Goal: Information Seeking & Learning: Compare options

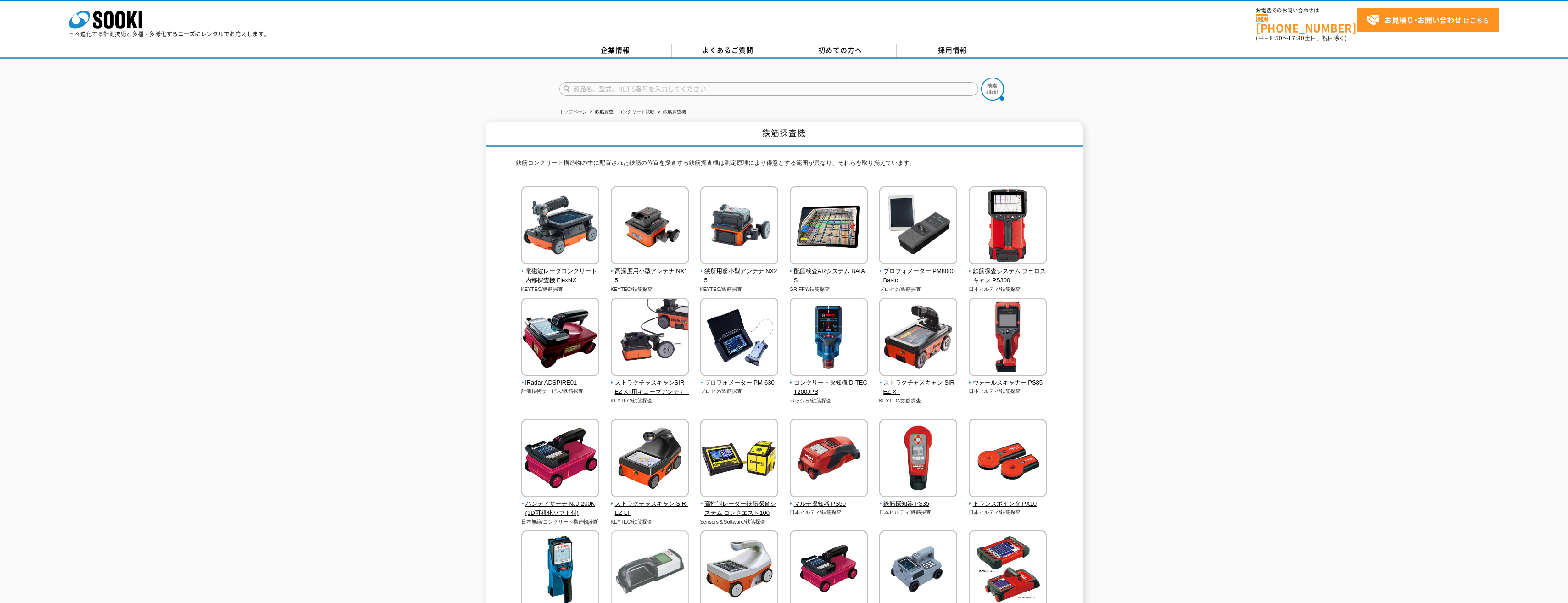
scroll to position [229, 0]
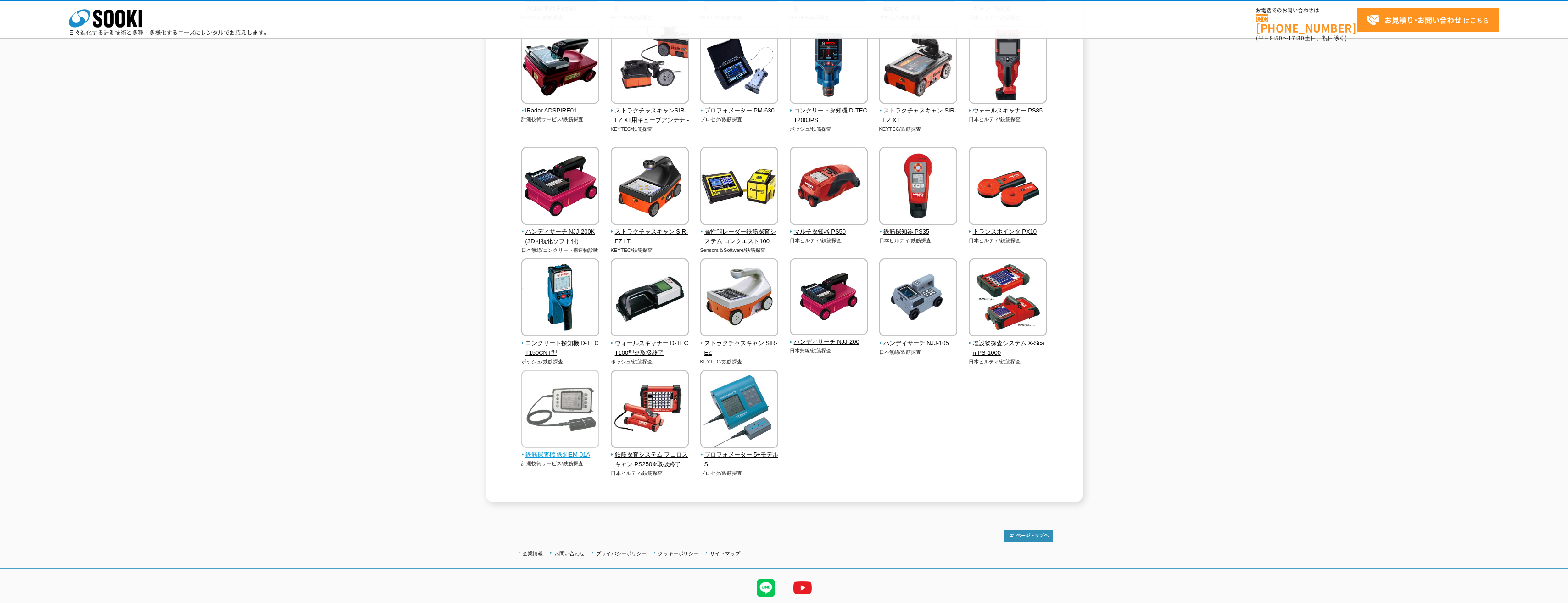
click at [573, 412] on img at bounding box center [560, 410] width 78 height 80
click at [662, 403] on img at bounding box center [650, 410] width 78 height 80
click at [753, 413] on img at bounding box center [739, 410] width 78 height 80
click at [569, 423] on img at bounding box center [560, 410] width 78 height 80
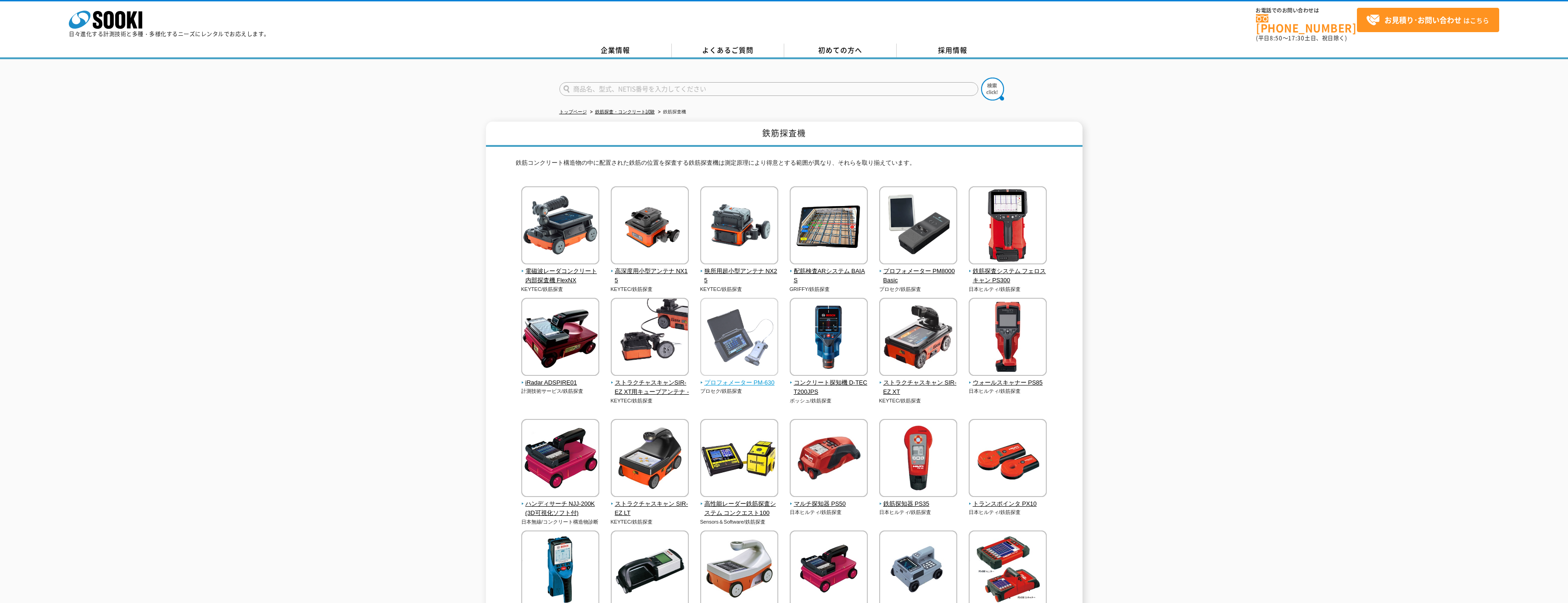
click at [737, 346] on img at bounding box center [739, 338] width 78 height 80
click at [925, 229] on img at bounding box center [918, 226] width 78 height 80
click at [1017, 242] on img at bounding box center [1007, 226] width 78 height 80
click at [823, 330] on img at bounding box center [828, 338] width 78 height 80
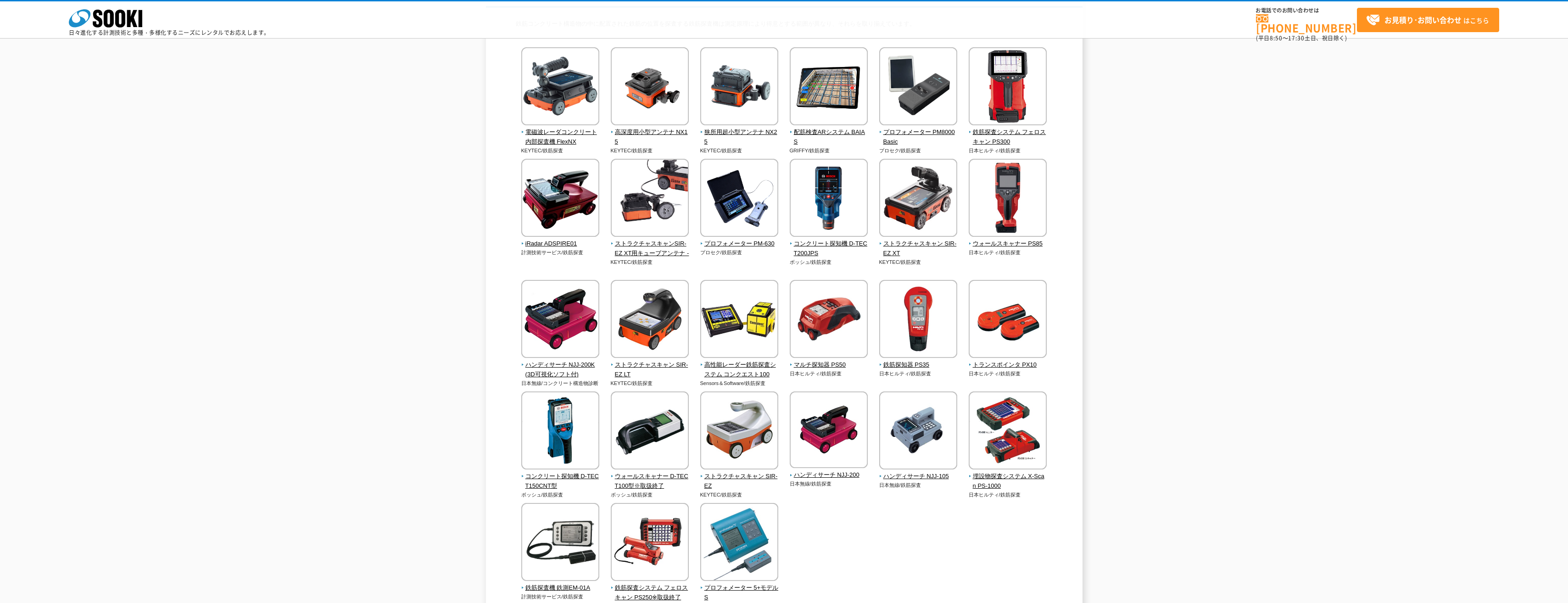
scroll to position [184, 0]
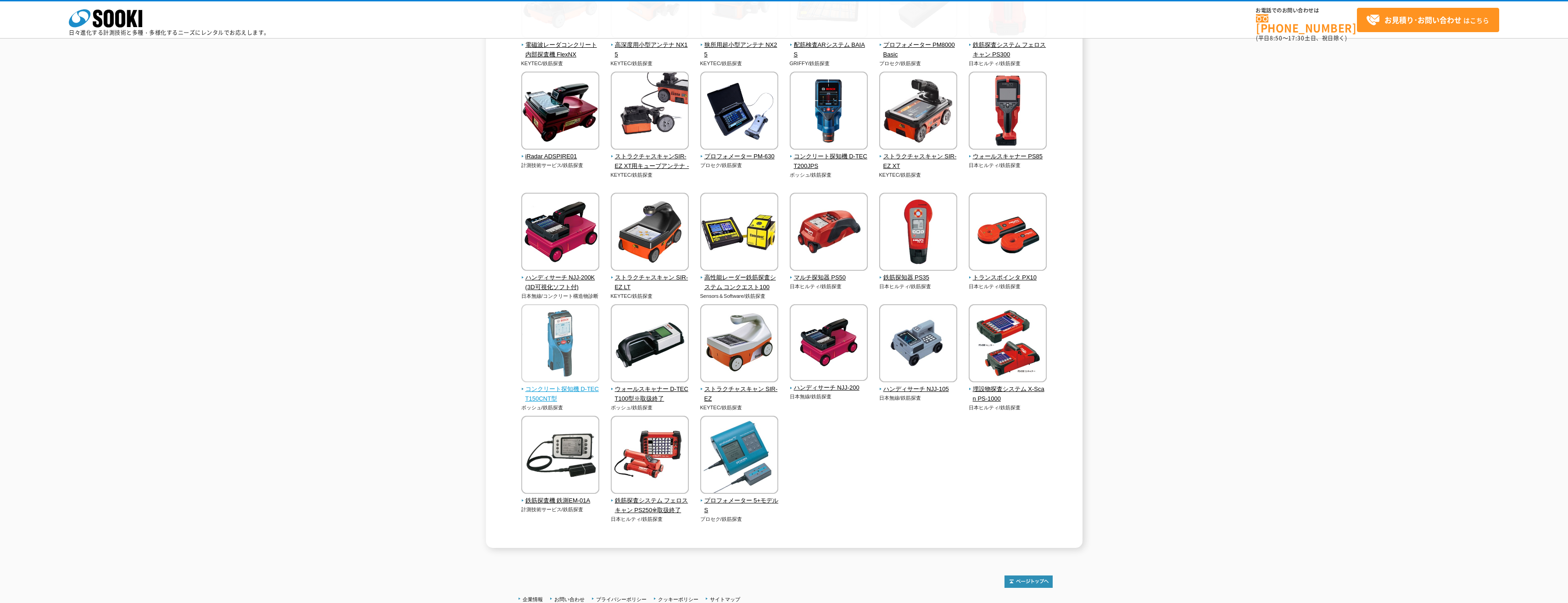
click at [550, 346] on img at bounding box center [560, 344] width 78 height 80
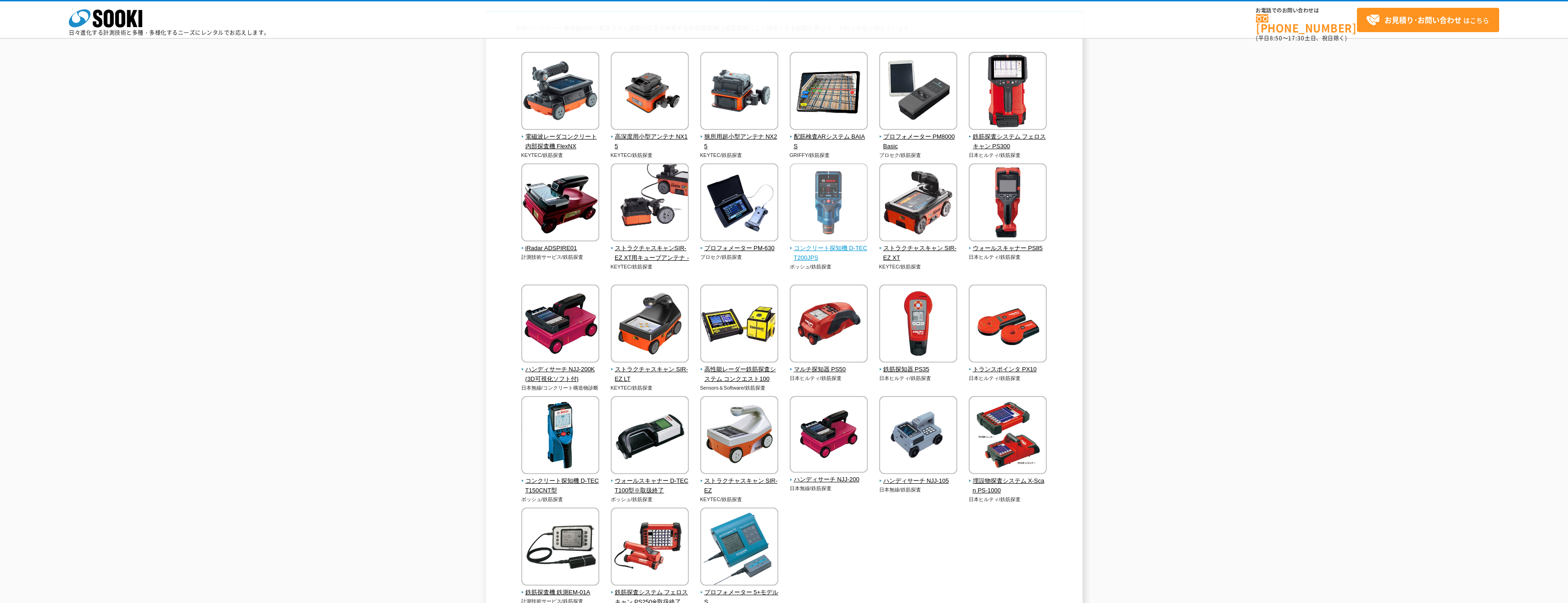
click at [838, 192] on img at bounding box center [828, 203] width 78 height 80
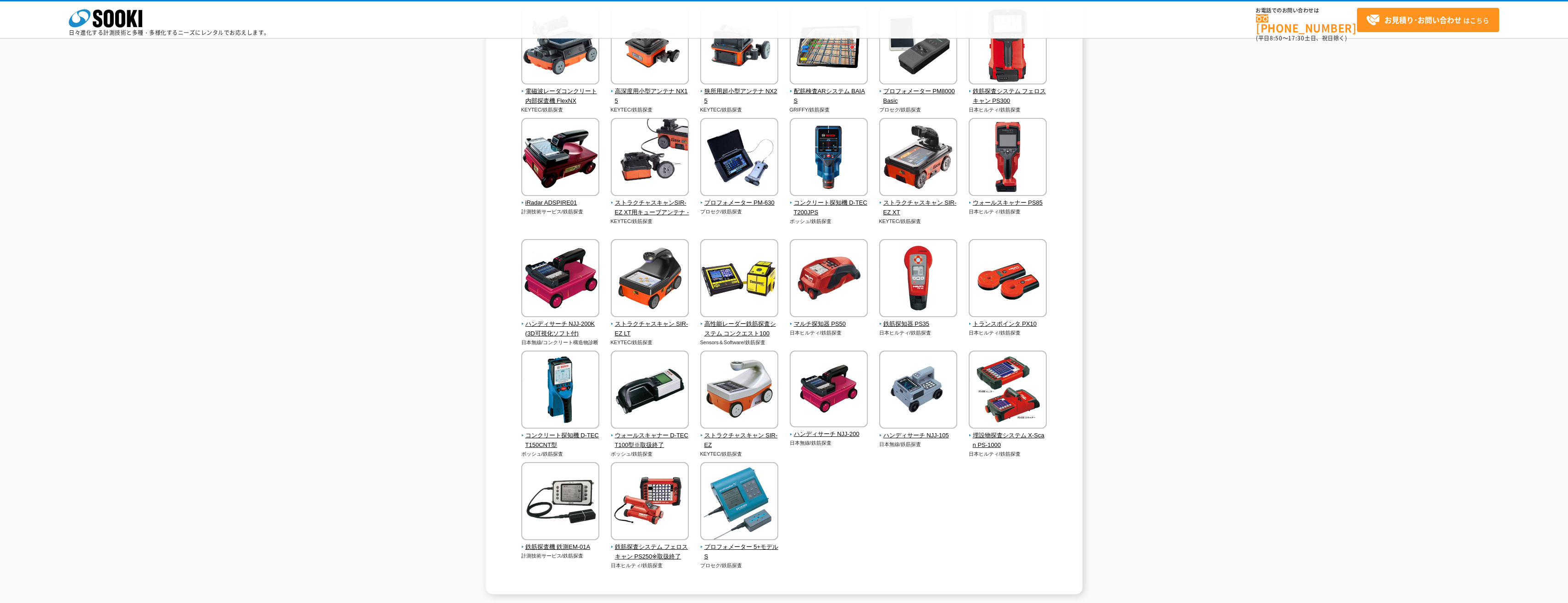
scroll to position [138, 0]
click at [1018, 277] on img at bounding box center [1007, 278] width 78 height 80
click at [738, 280] on img at bounding box center [739, 278] width 78 height 80
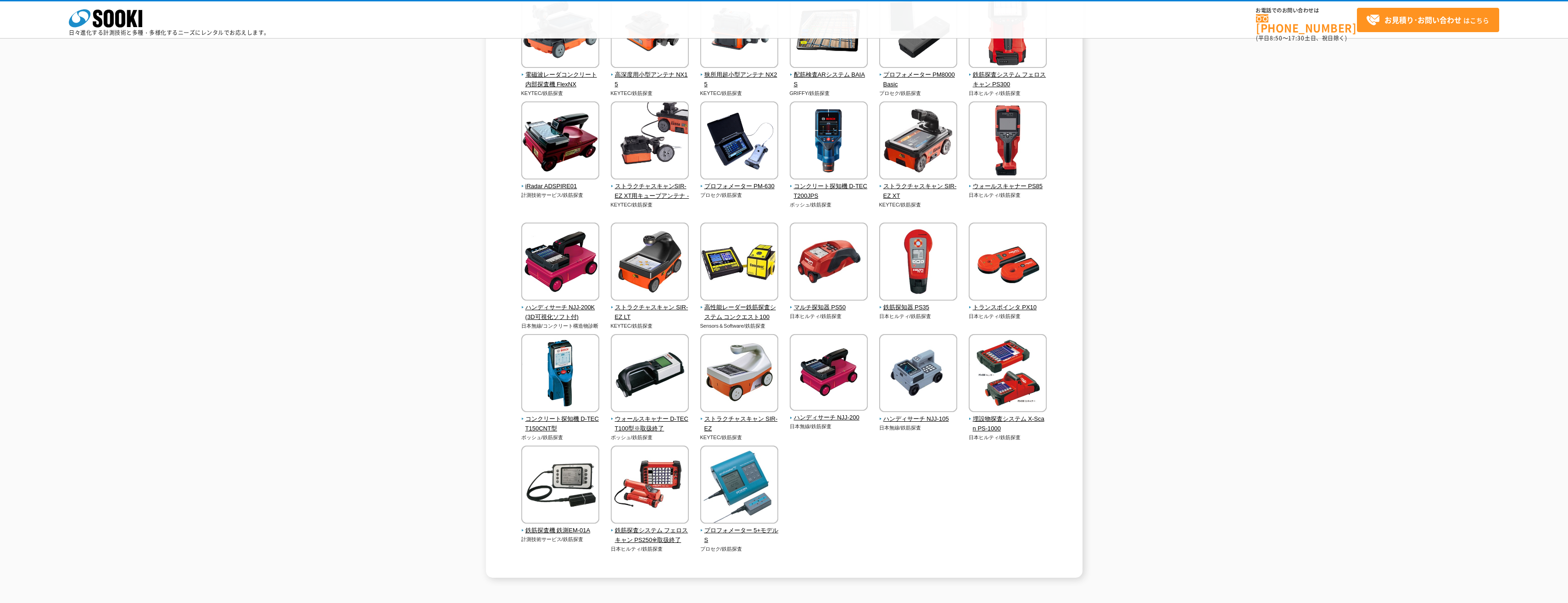
scroll to position [229, 0]
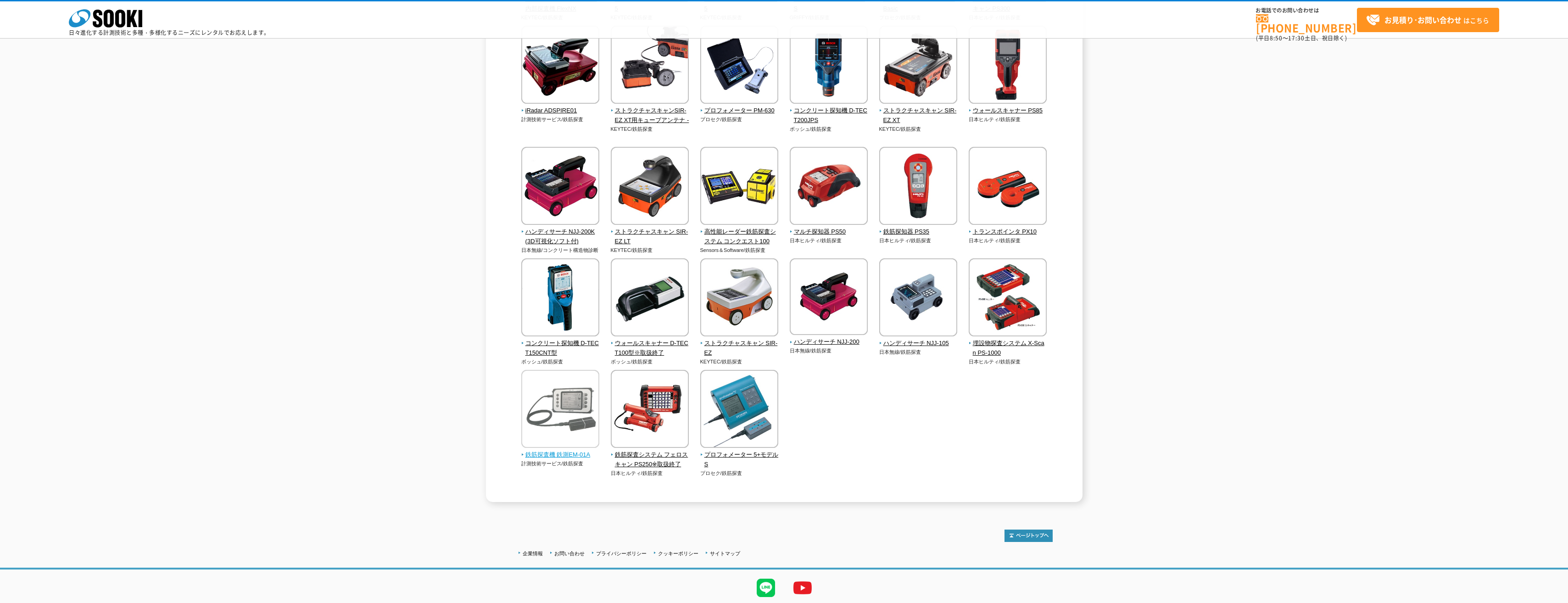
click at [553, 420] on img at bounding box center [560, 410] width 78 height 80
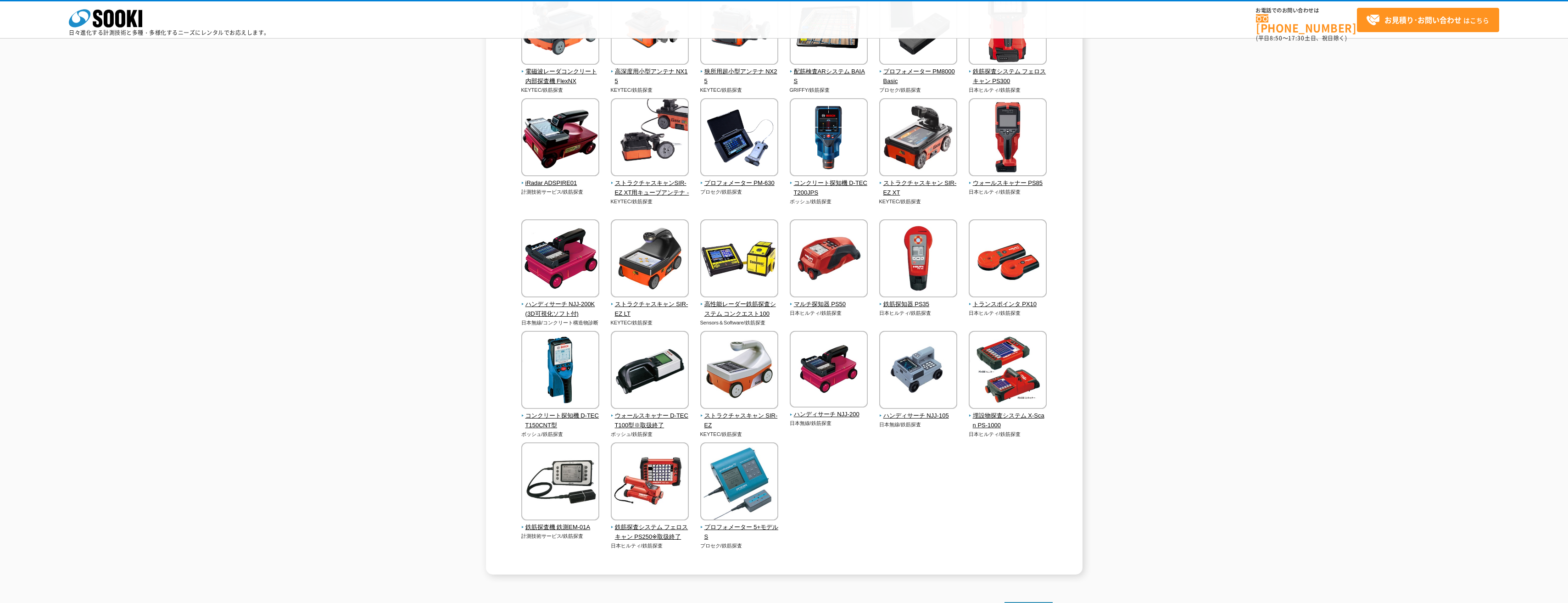
scroll to position [46, 0]
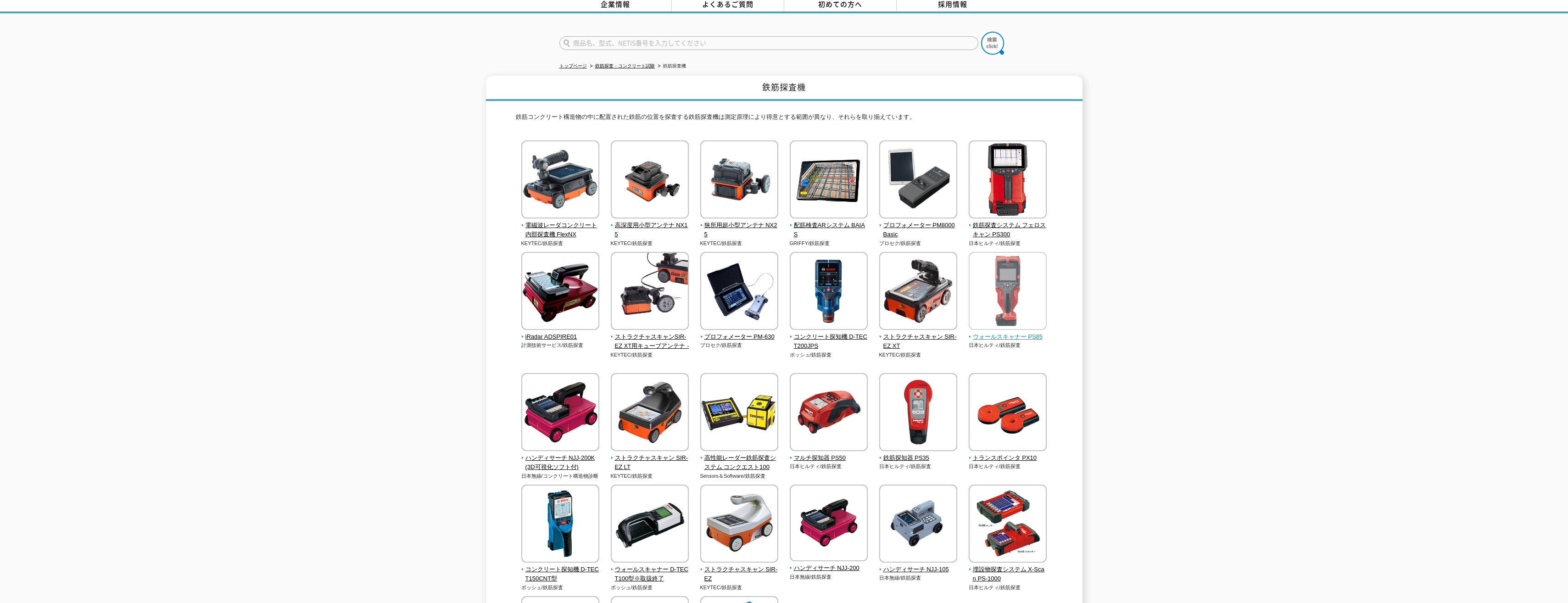
click at [1012, 298] on img at bounding box center [1007, 292] width 78 height 80
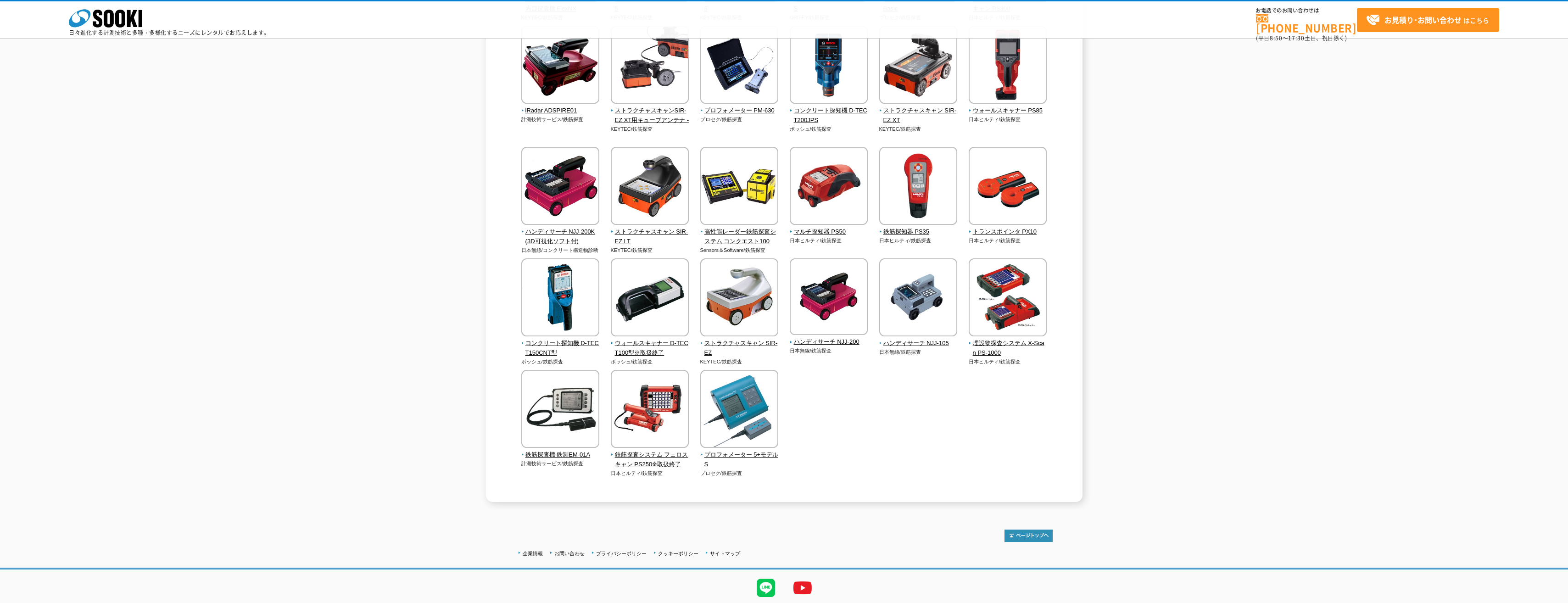
scroll to position [213, 0]
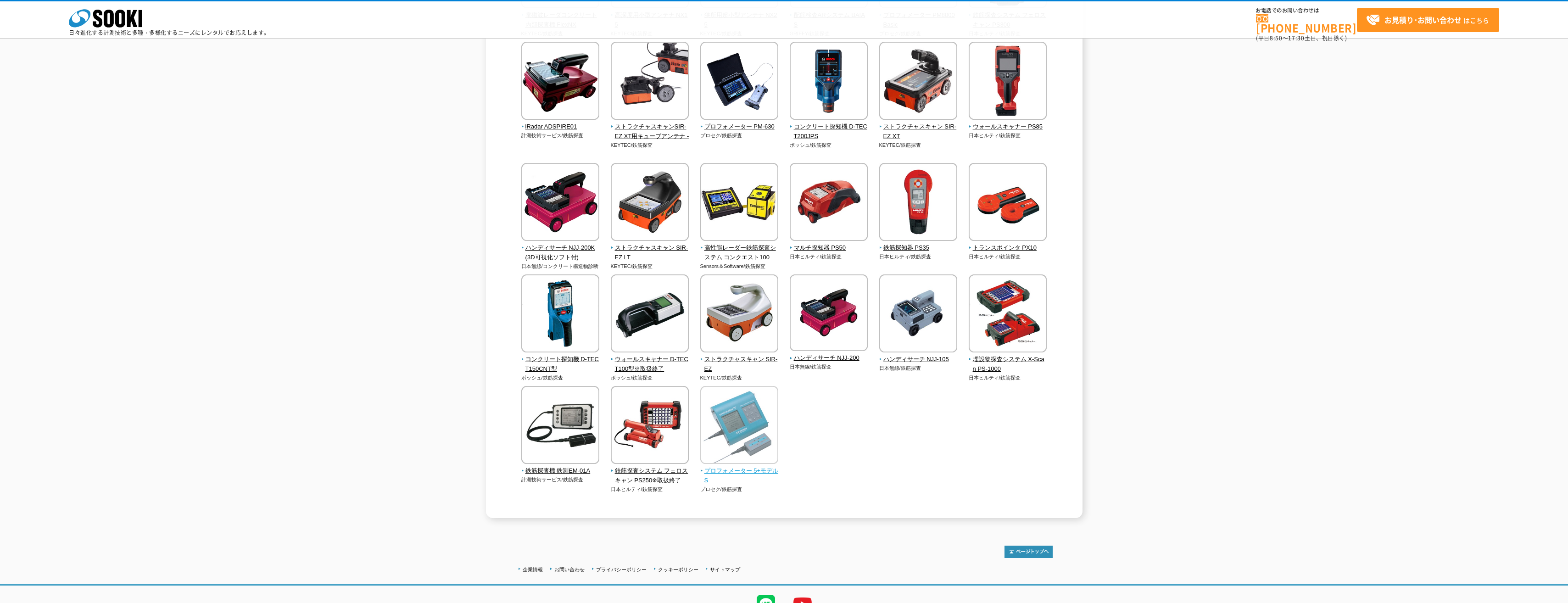
click at [735, 427] on img at bounding box center [739, 426] width 78 height 80
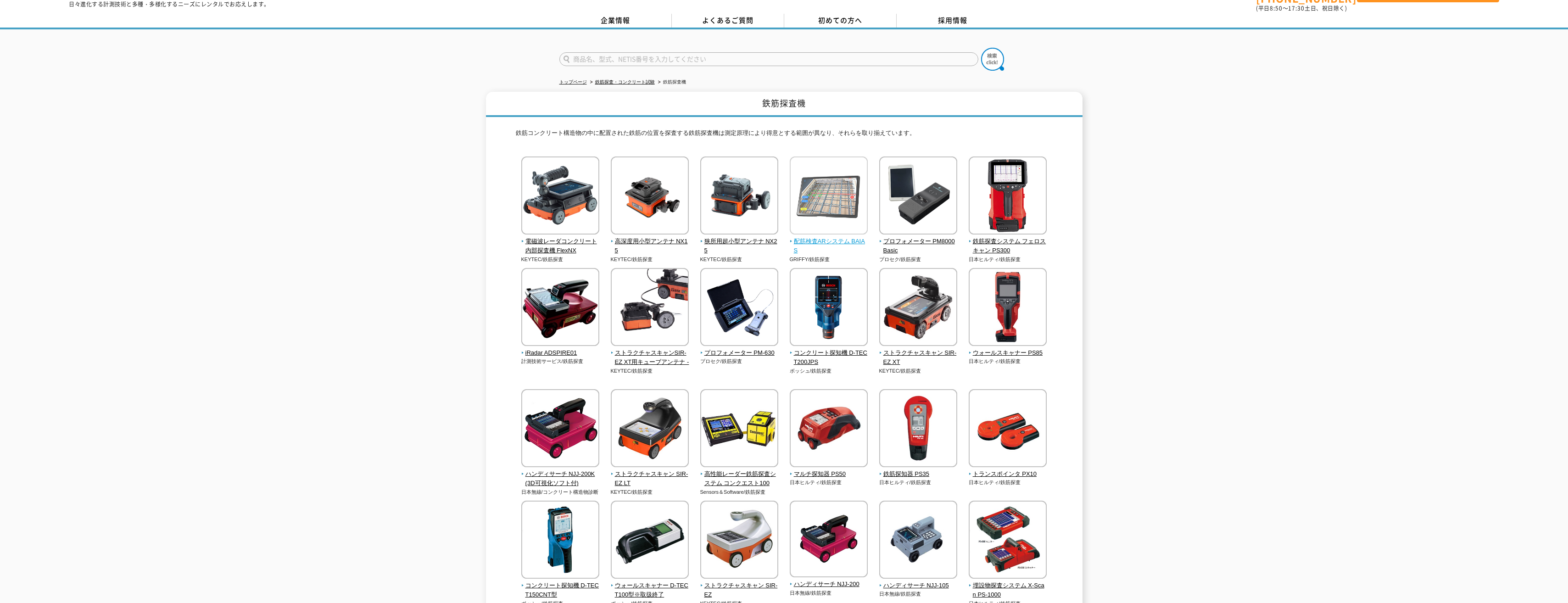
click at [820, 187] on img at bounding box center [828, 196] width 78 height 80
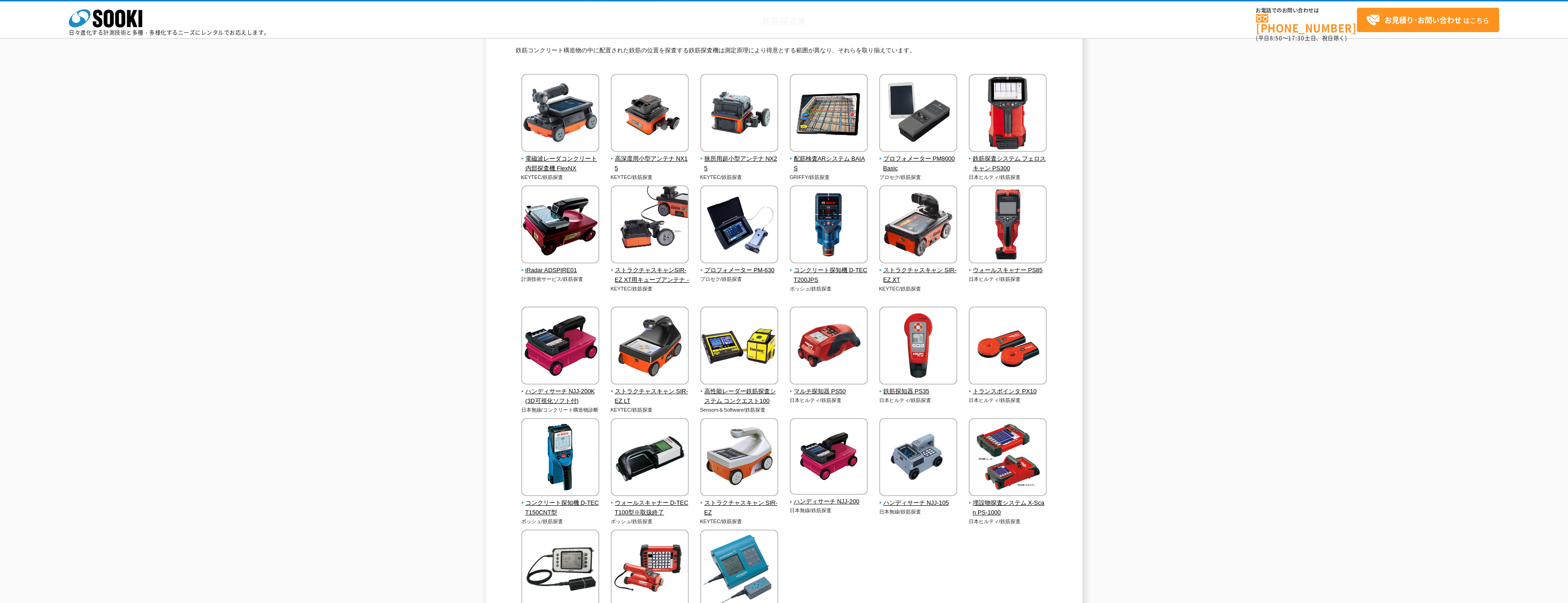
scroll to position [138, 0]
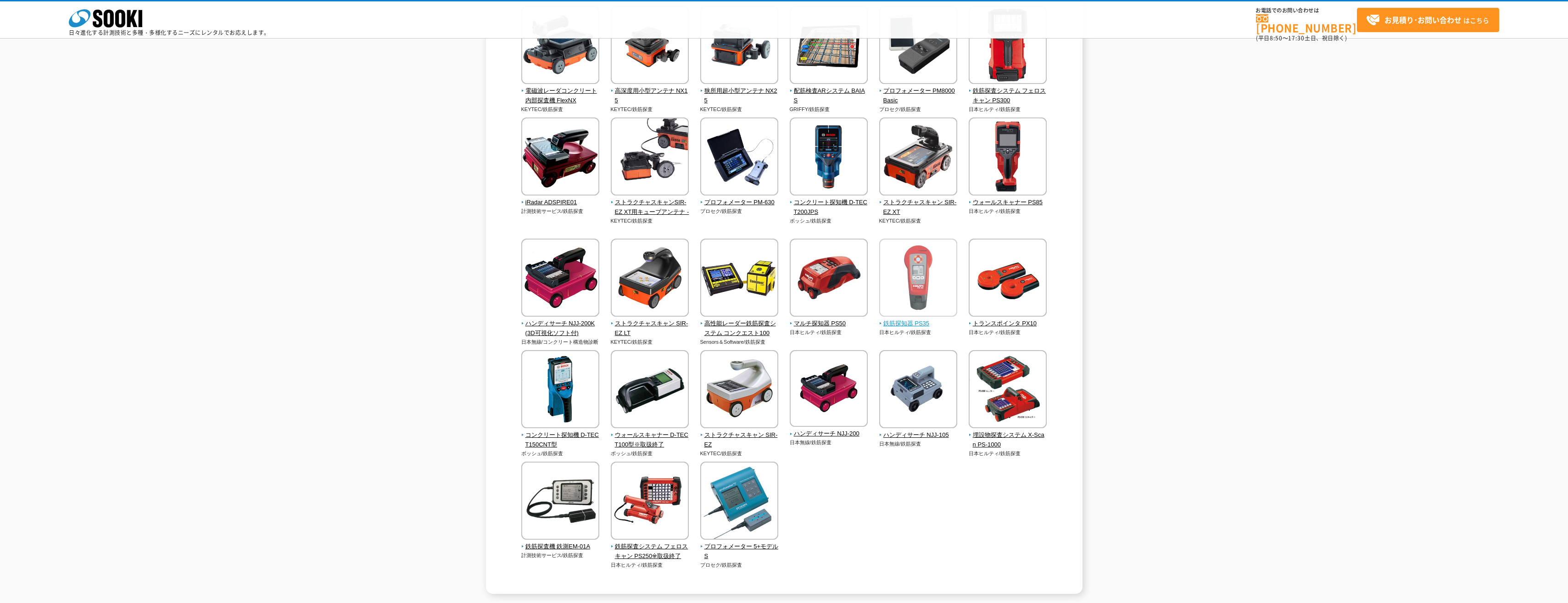
click at [907, 286] on img at bounding box center [918, 278] width 78 height 80
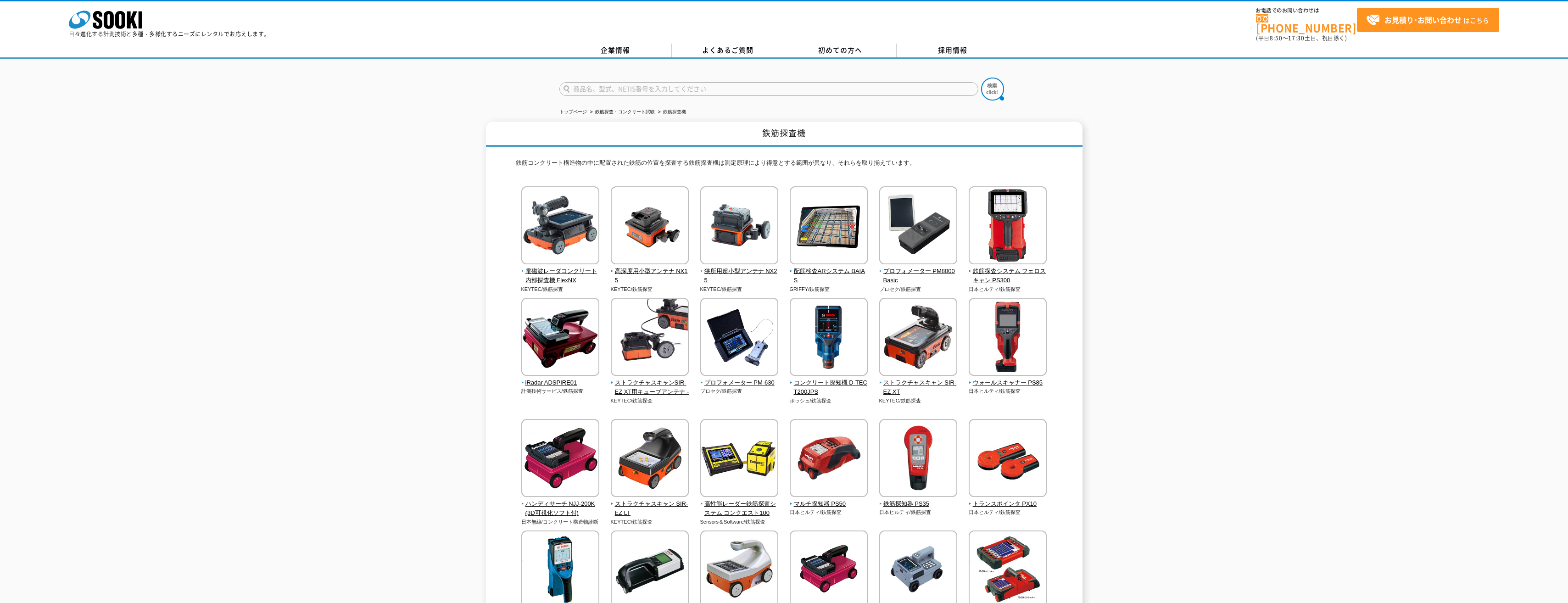
click at [1211, 354] on div "鉄筋探査機 鉄筋コンクリート構造物の中に配置された鉄筋の位置を探査する鉄筋探査機は測定原理により得意とする範囲が異なり、それらを取り揃えています。 電磁波レー…" at bounding box center [784, 447] width 1568 height 653
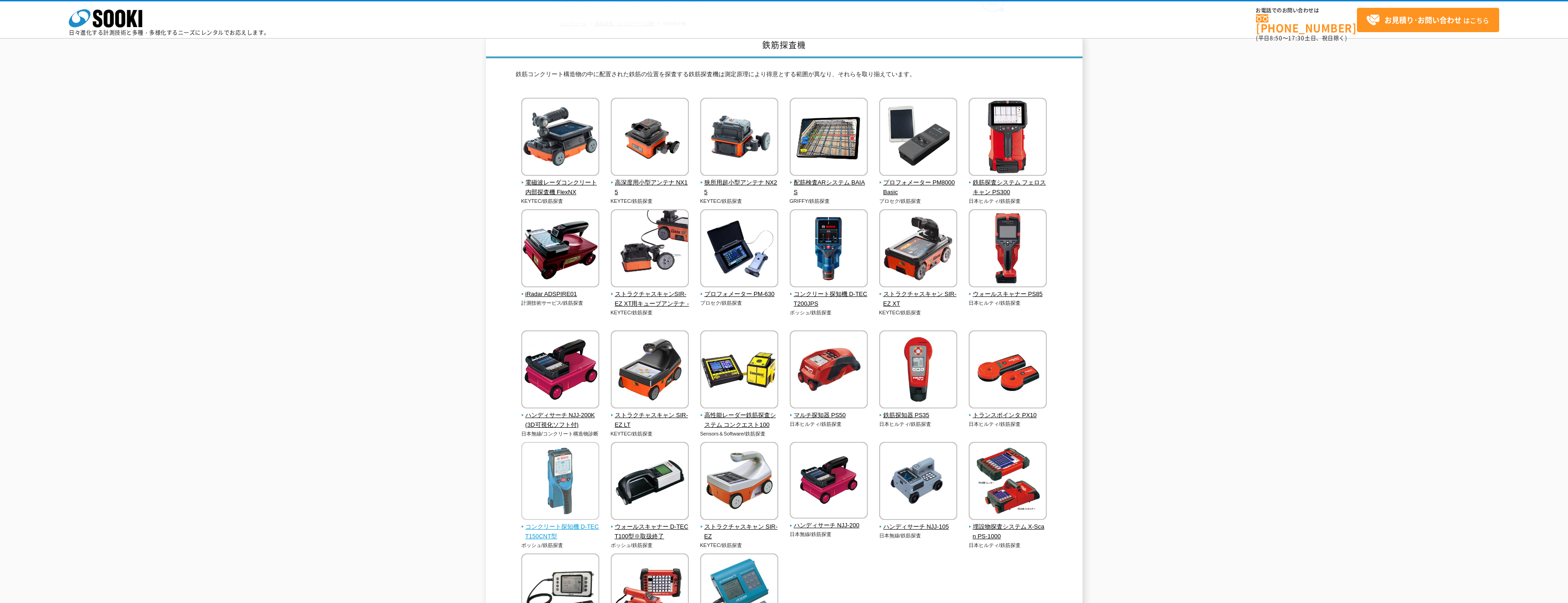
scroll to position [229, 0]
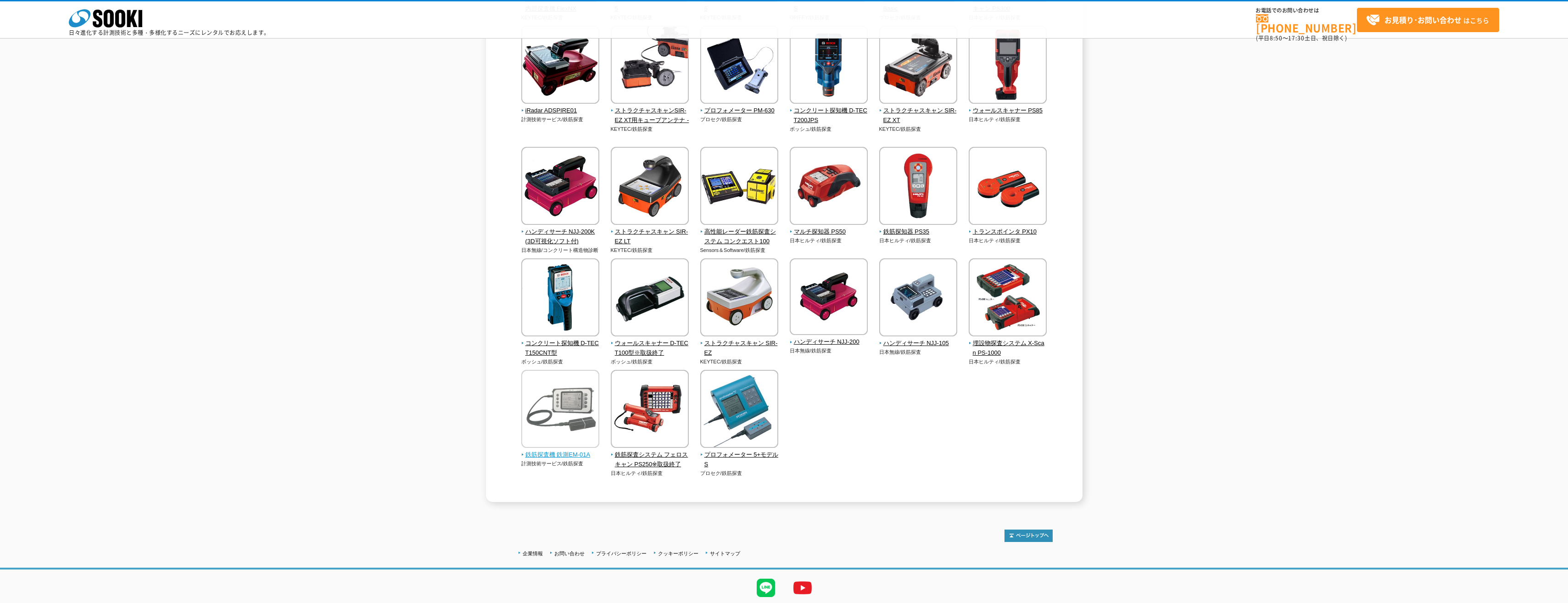
click at [564, 411] on img at bounding box center [560, 410] width 78 height 80
click at [747, 412] on img at bounding box center [739, 410] width 78 height 80
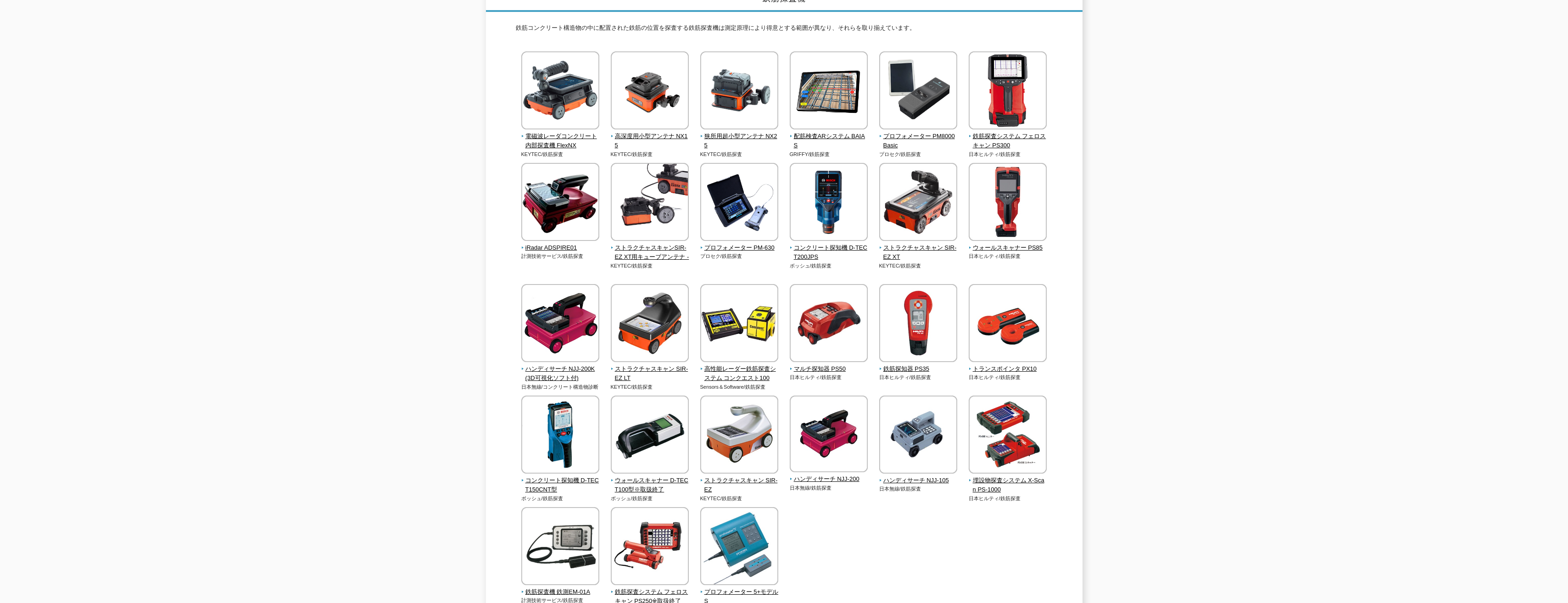
scroll to position [0, 0]
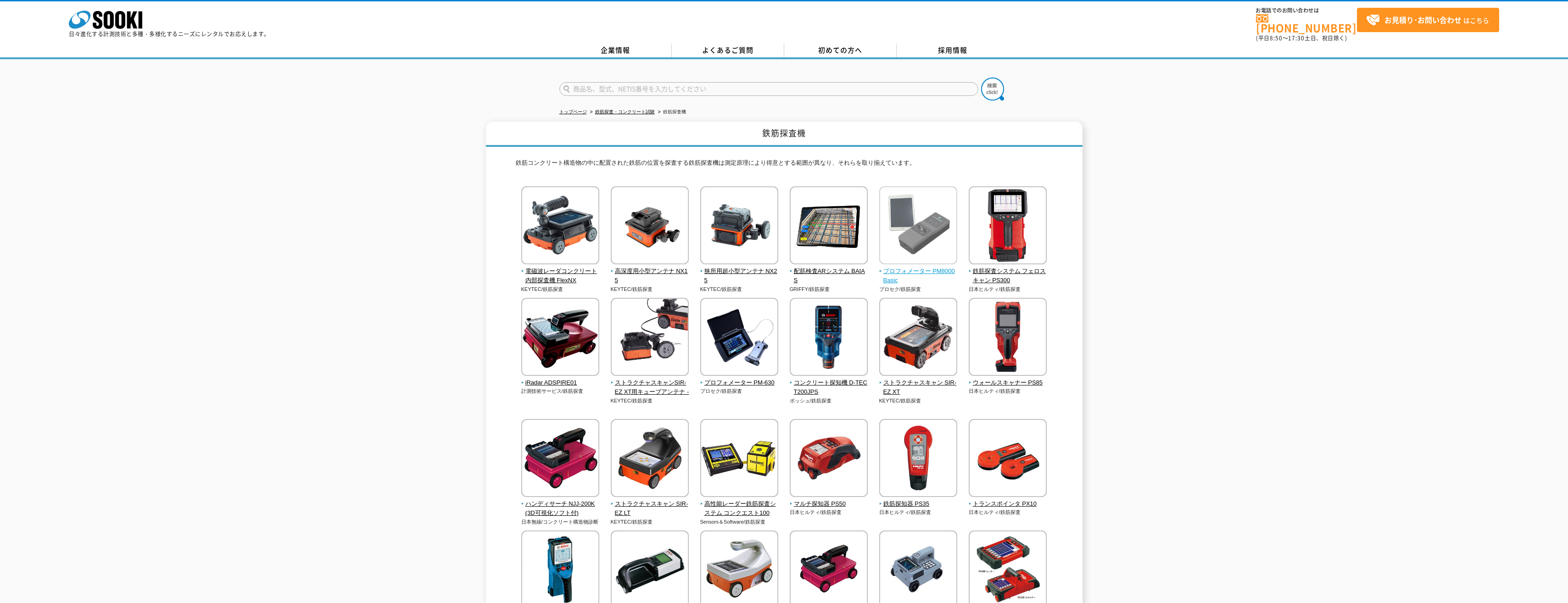
click at [927, 267] on span "プロフォメーター PM8000Basic" at bounding box center [918, 276] width 78 height 19
click at [920, 267] on span "プロフォメーター PM8000Basic" at bounding box center [918, 276] width 78 height 19
click at [931, 267] on span "プロフォメーター PM8000Basic" at bounding box center [918, 276] width 78 height 19
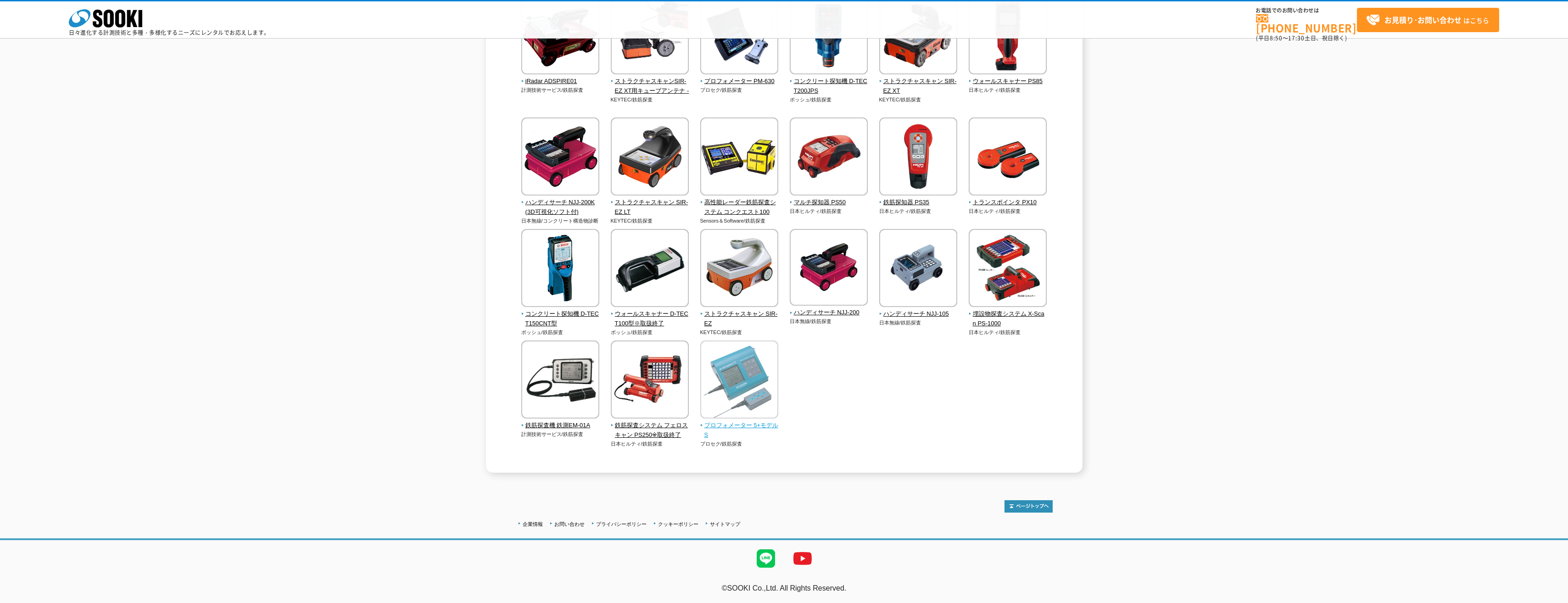
click at [744, 396] on img at bounding box center [739, 381] width 78 height 80
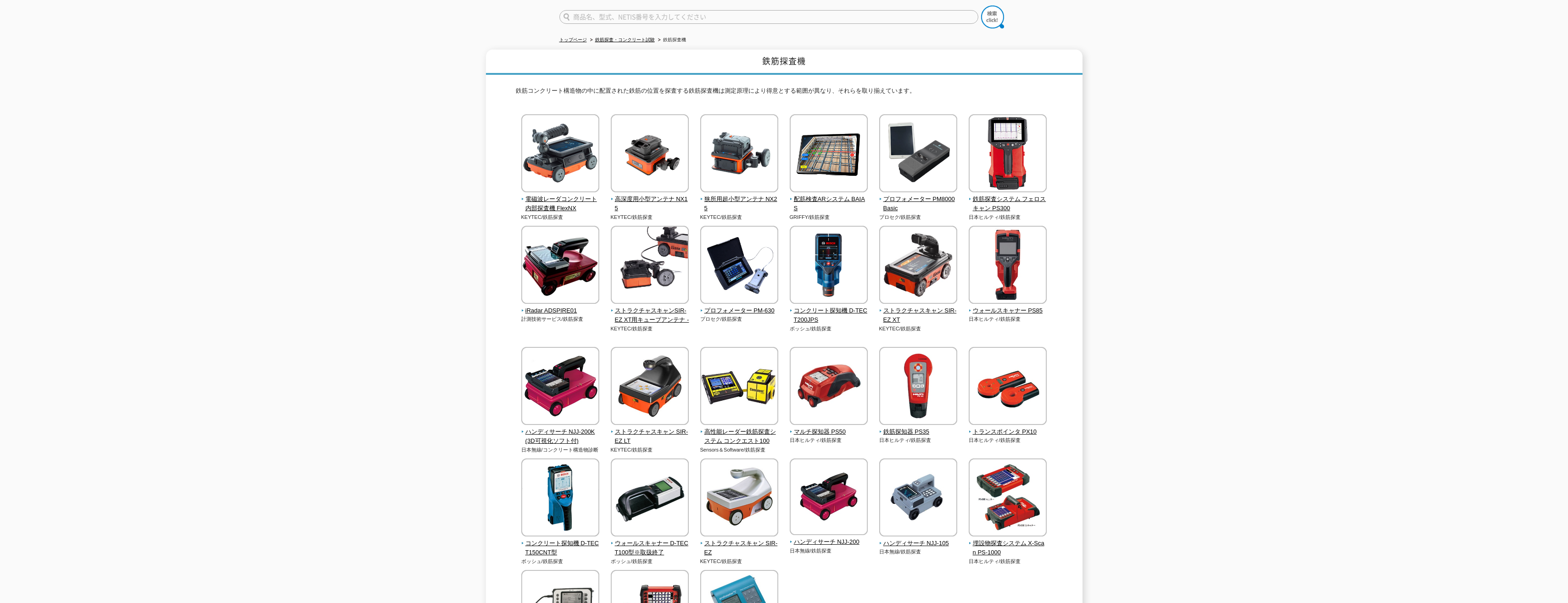
scroll to position [0, 0]
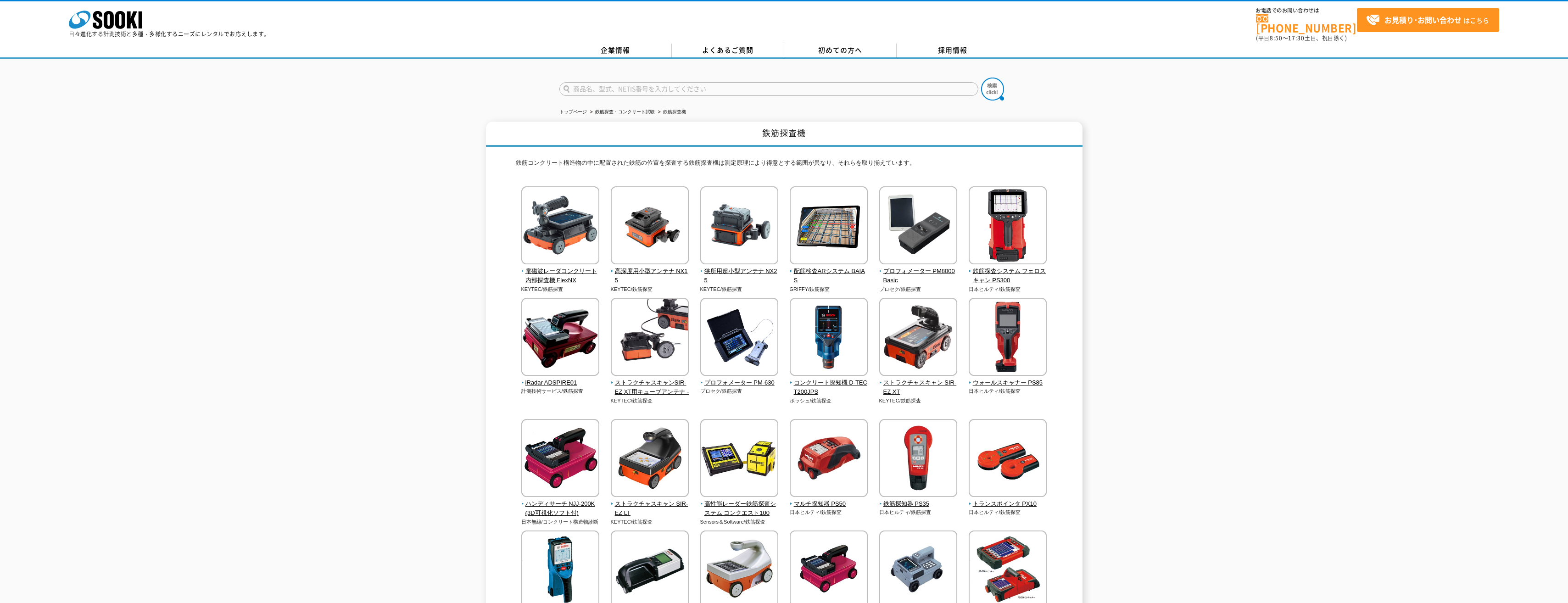
click at [959, 127] on h1 "鉄筋探査機" at bounding box center [784, 134] width 596 height 25
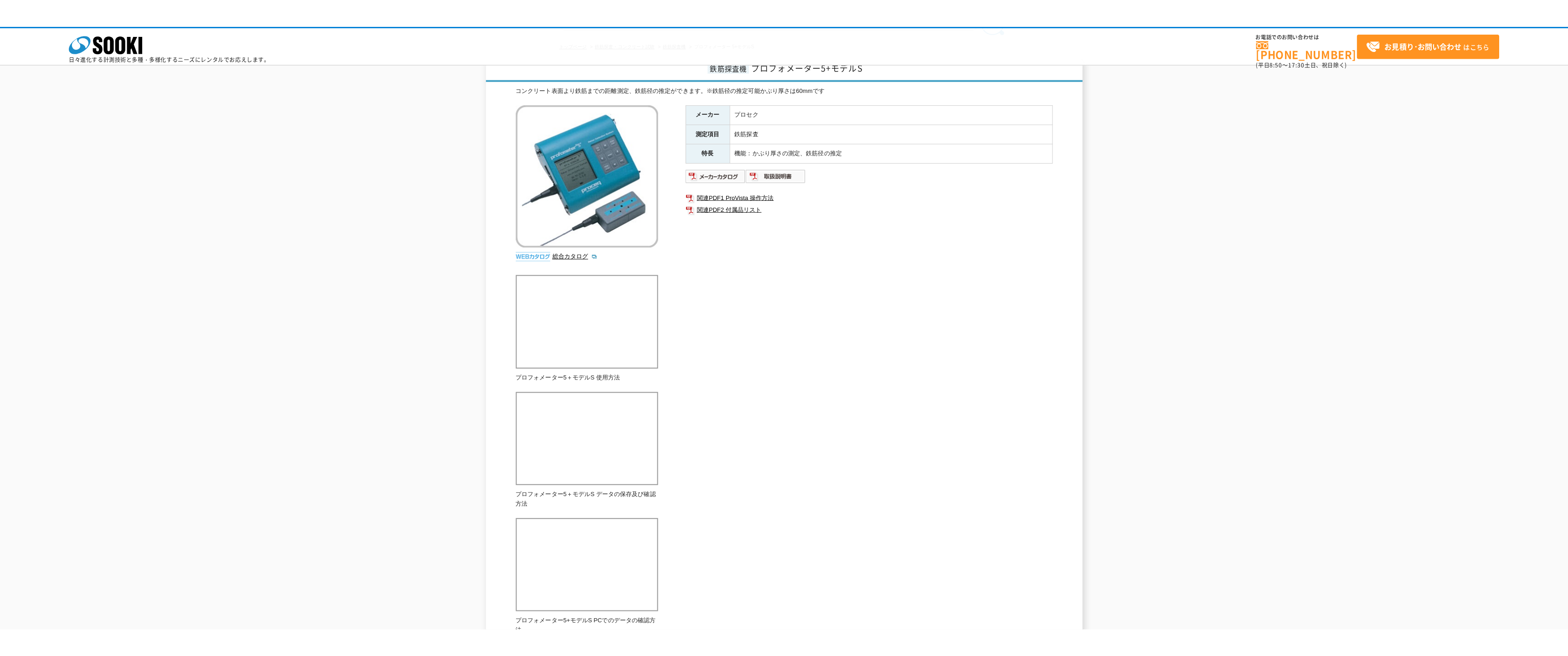
scroll to position [91, 0]
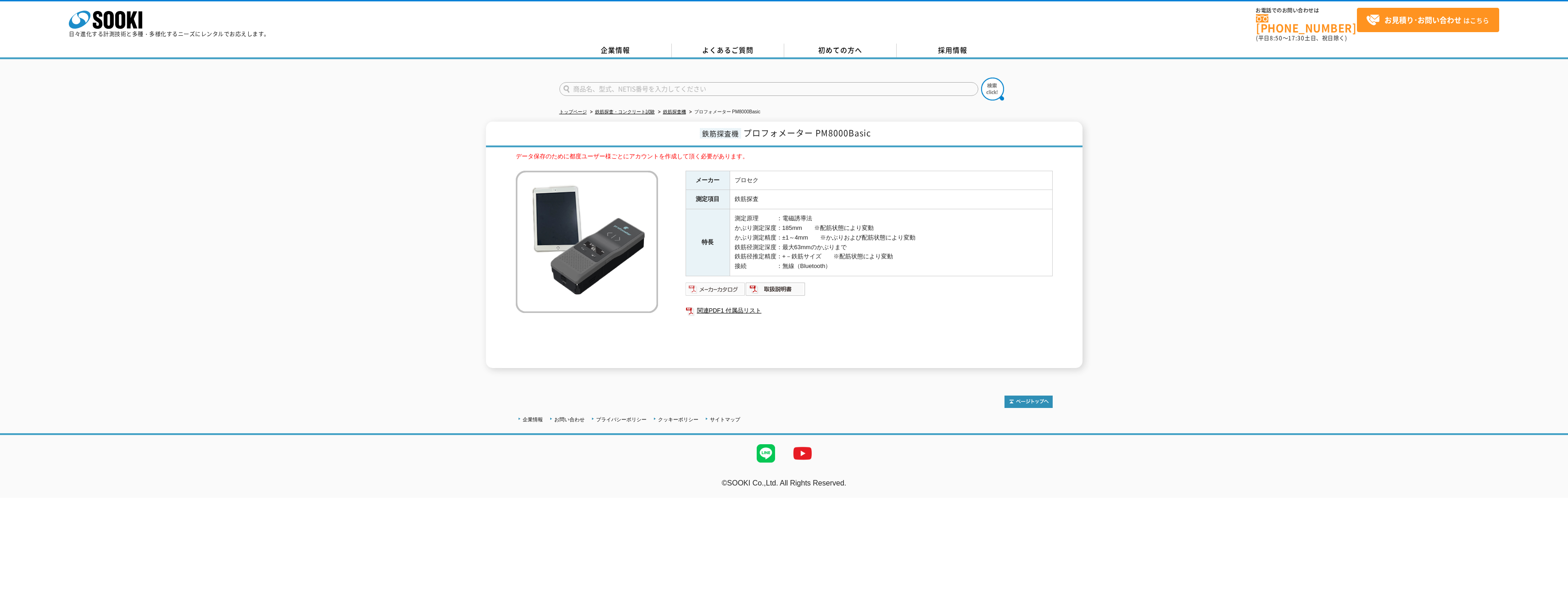
click at [719, 282] on img at bounding box center [716, 289] width 60 height 15
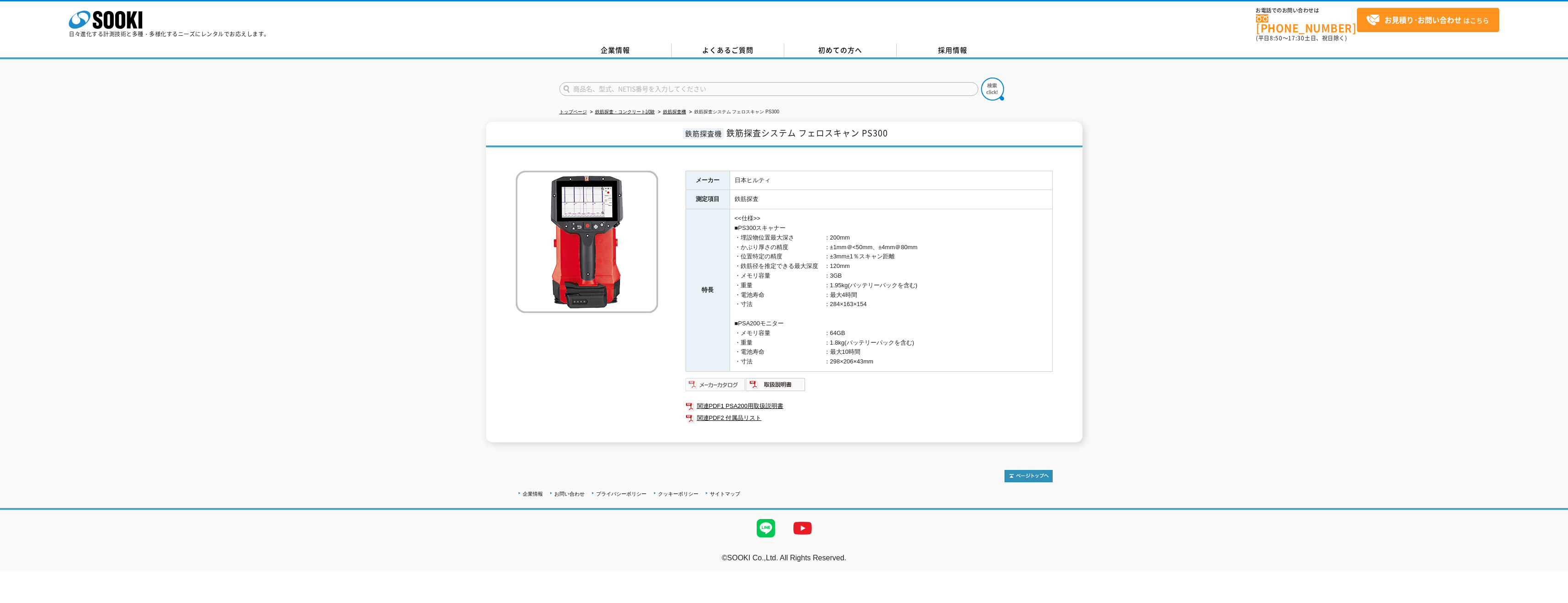
click at [710, 377] on img at bounding box center [716, 385] width 60 height 15
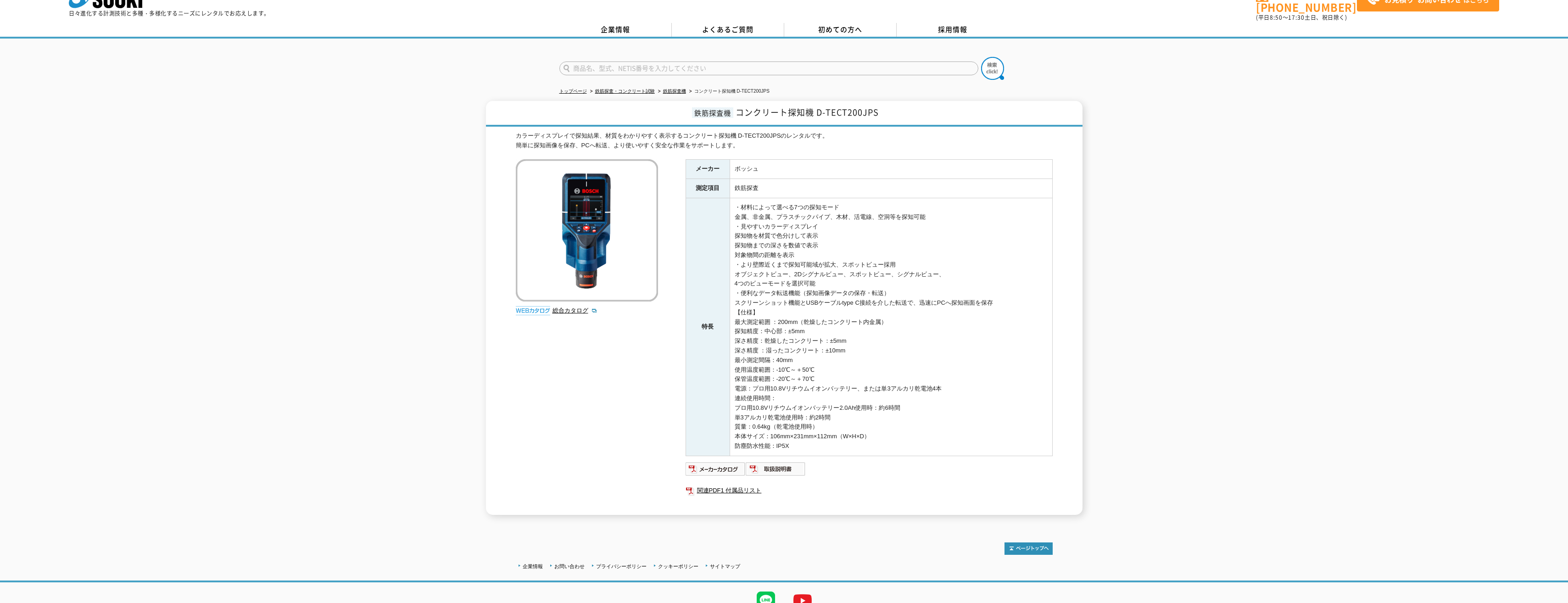
scroll to position [23, 0]
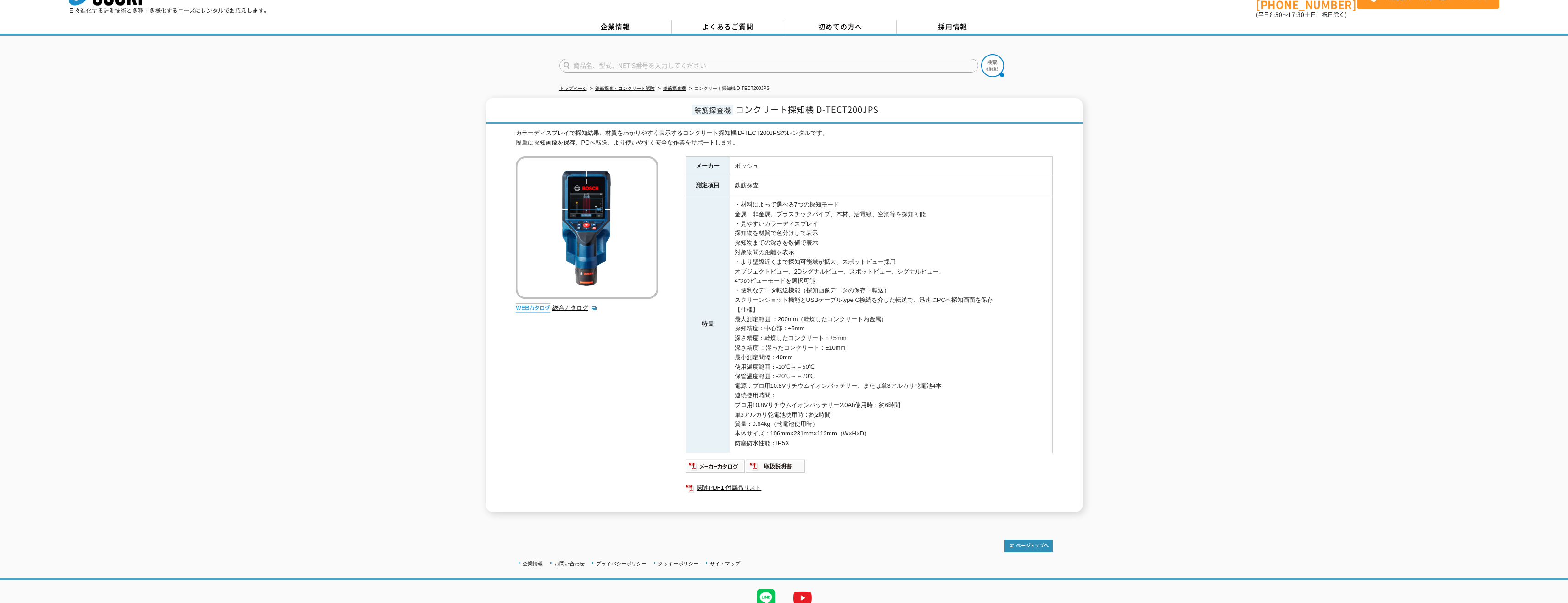
drag, startPoint x: 606, startPoint y: 433, endPoint x: 614, endPoint y: 422, distance: 13.6
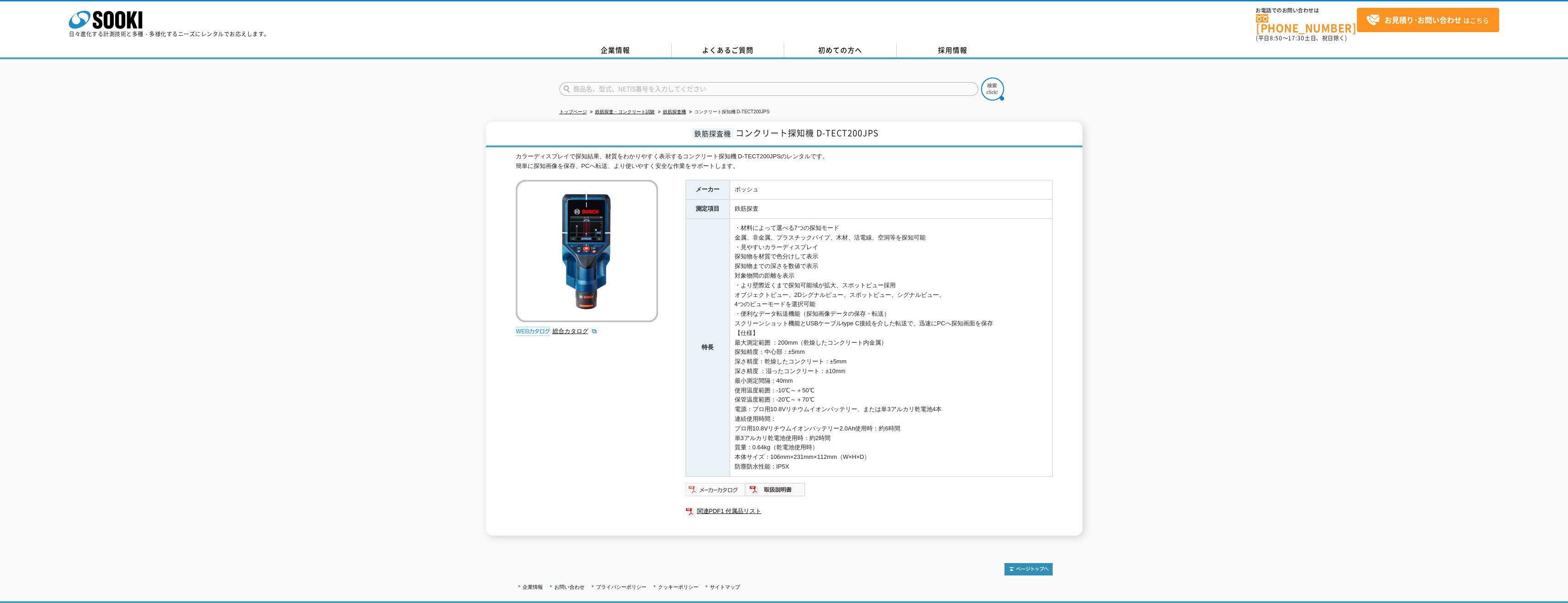
click at [719, 486] on img at bounding box center [716, 490] width 60 height 15
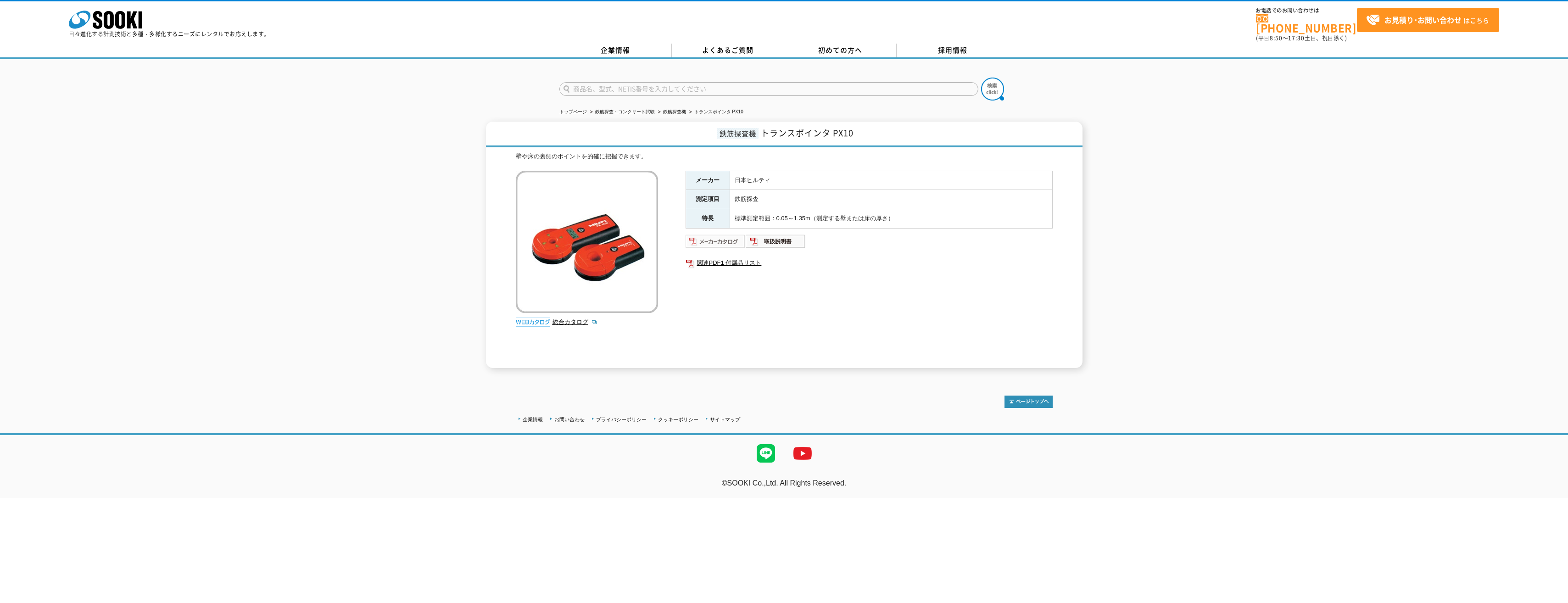
click at [725, 237] on img at bounding box center [716, 241] width 60 height 15
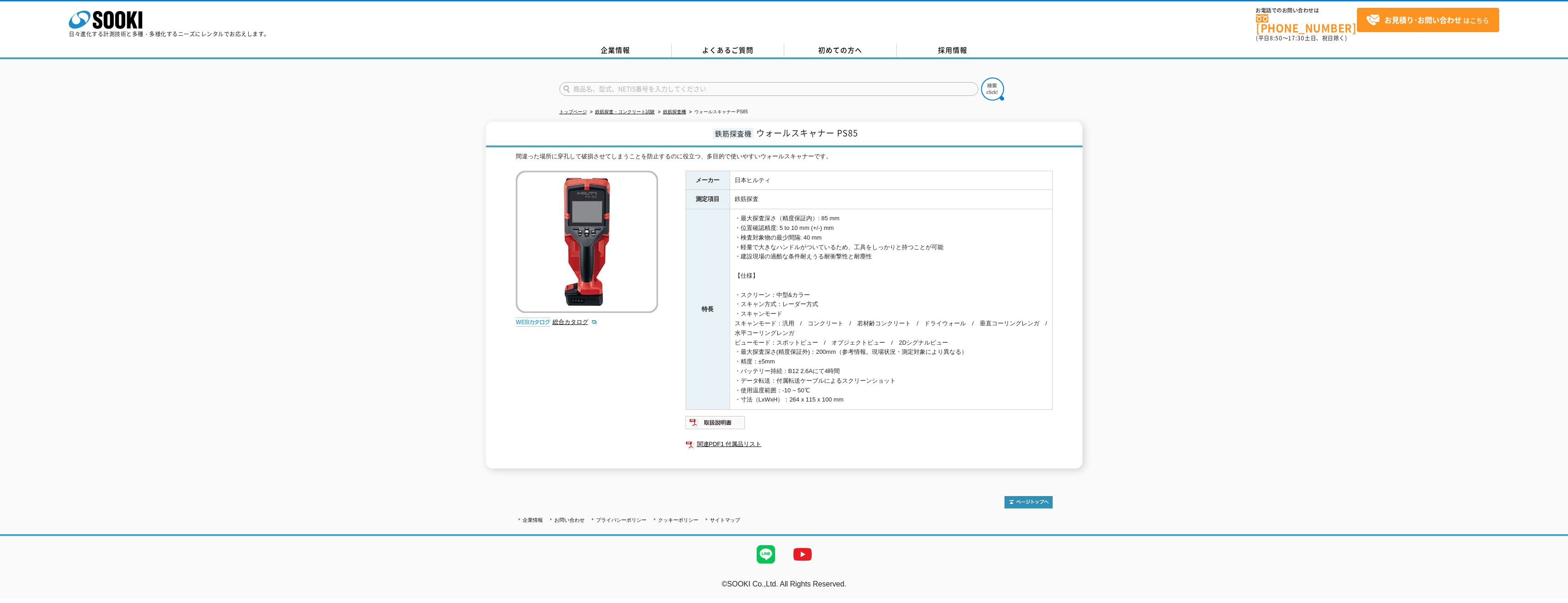
click at [597, 252] on img at bounding box center [587, 242] width 142 height 142
click at [708, 419] on img at bounding box center [716, 423] width 60 height 15
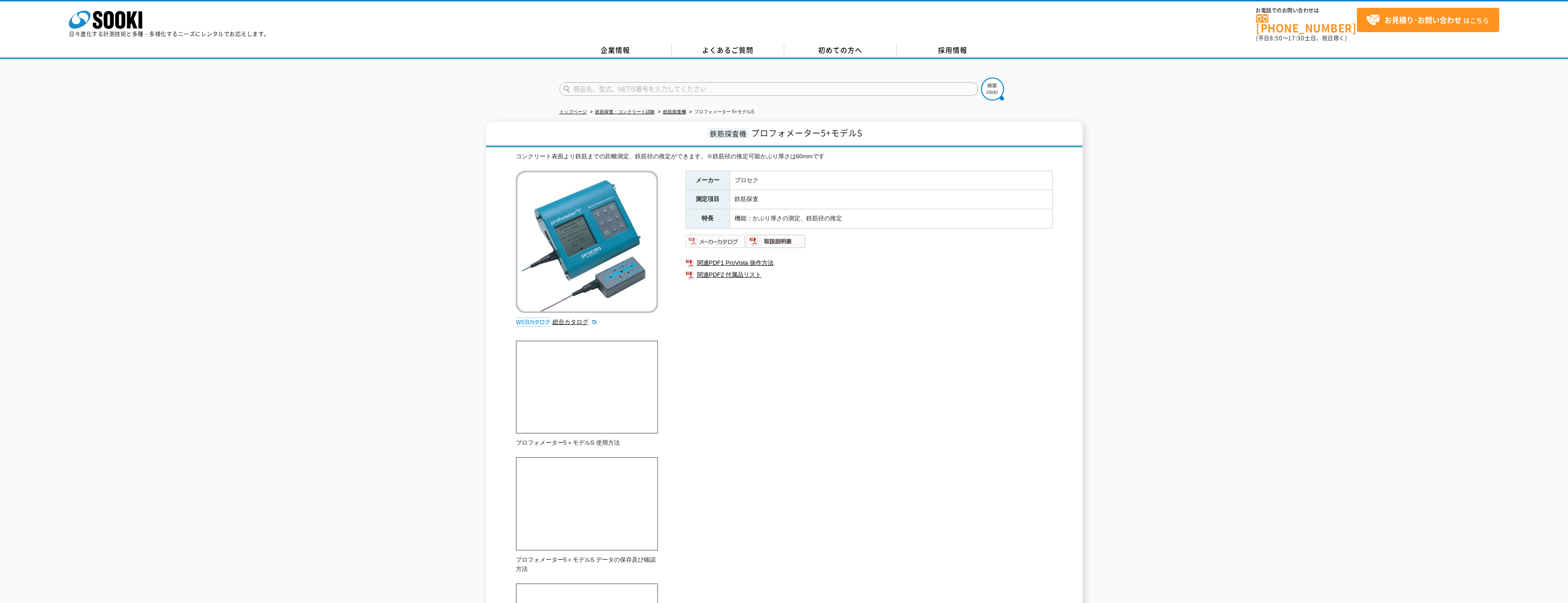
click at [728, 239] on img at bounding box center [716, 241] width 60 height 15
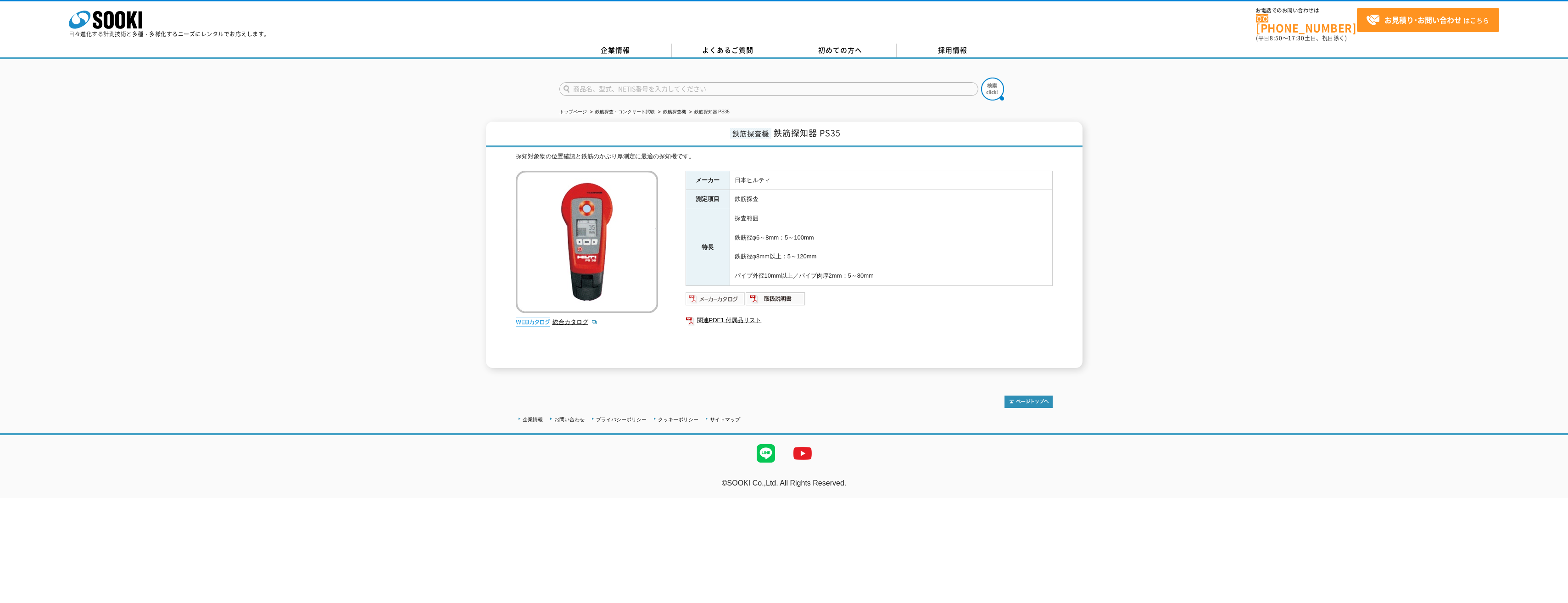
click at [725, 292] on img at bounding box center [716, 299] width 60 height 15
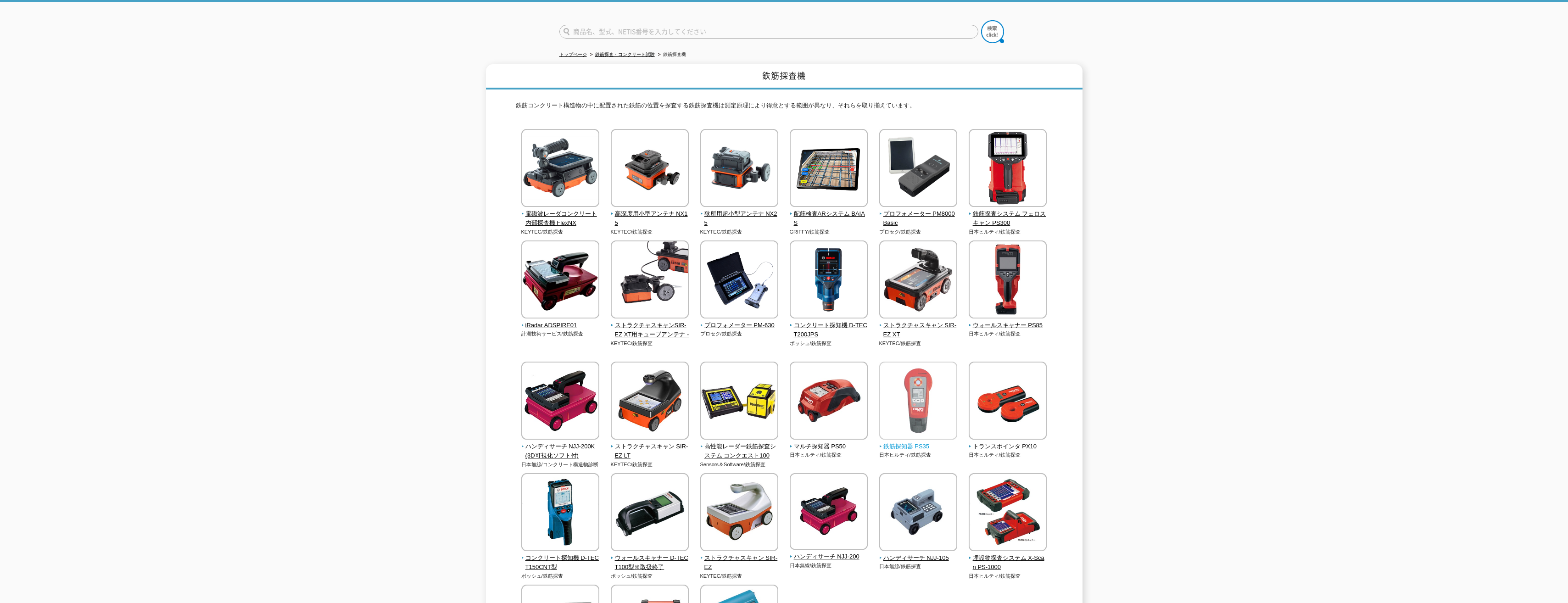
scroll to position [138, 0]
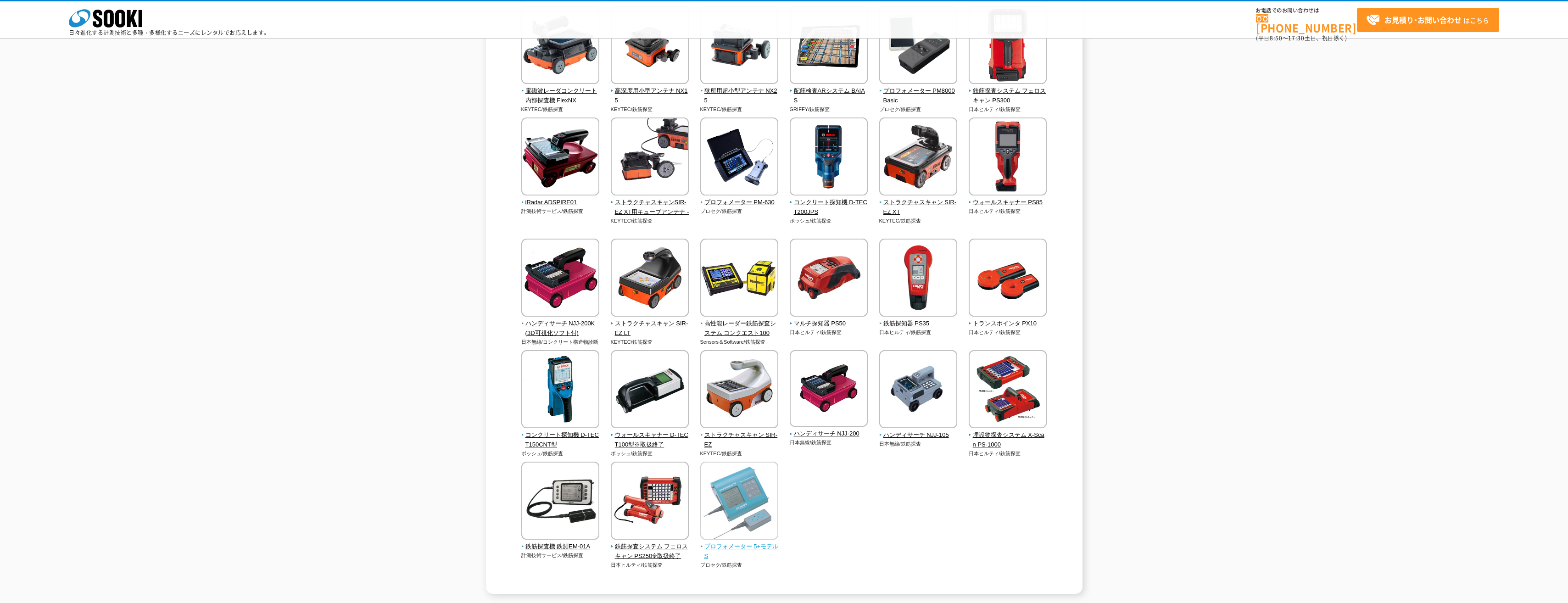
click at [738, 503] on img at bounding box center [739, 501] width 78 height 80
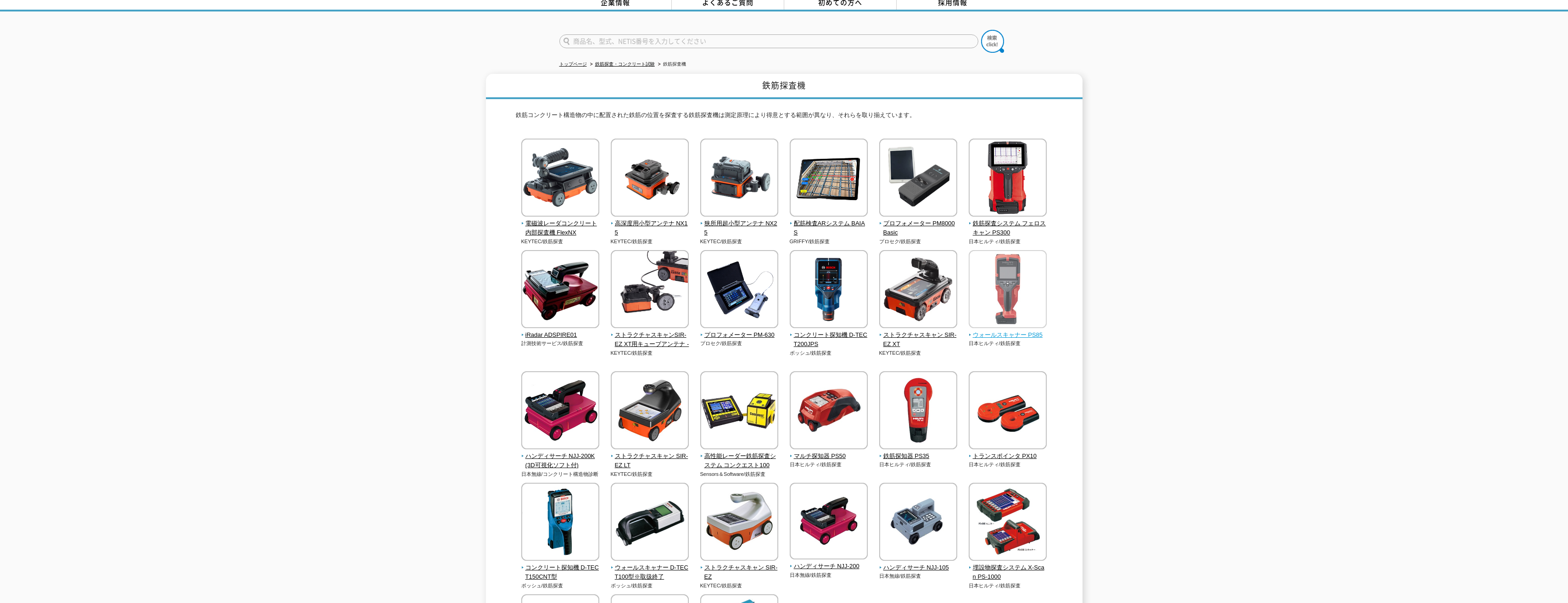
scroll to position [46, 0]
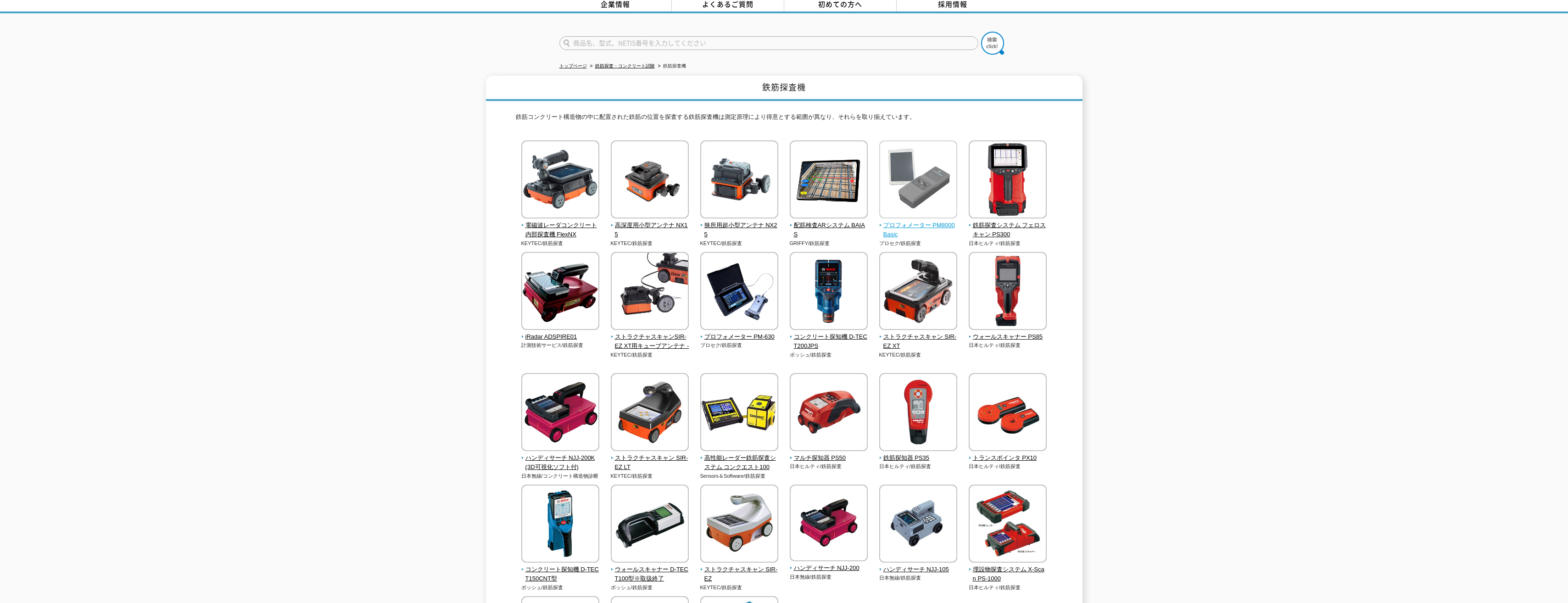
click at [916, 178] on img at bounding box center [918, 180] width 78 height 80
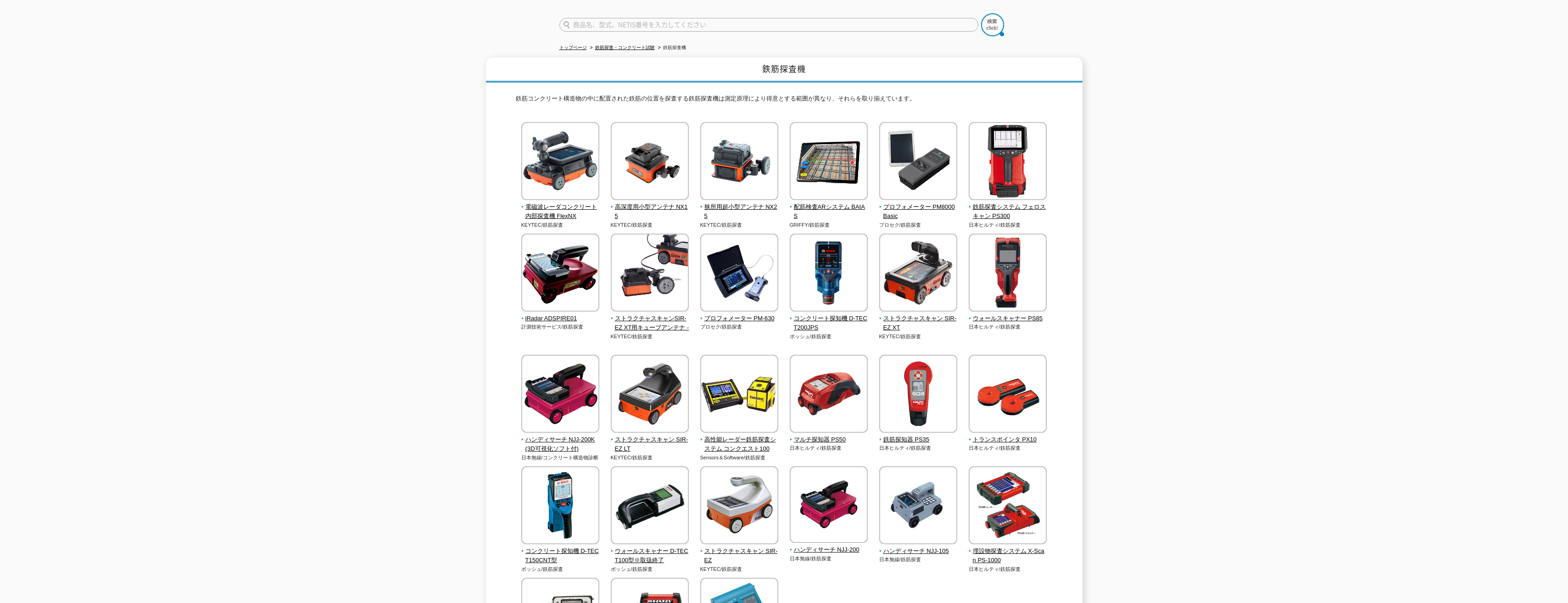
scroll to position [0, 0]
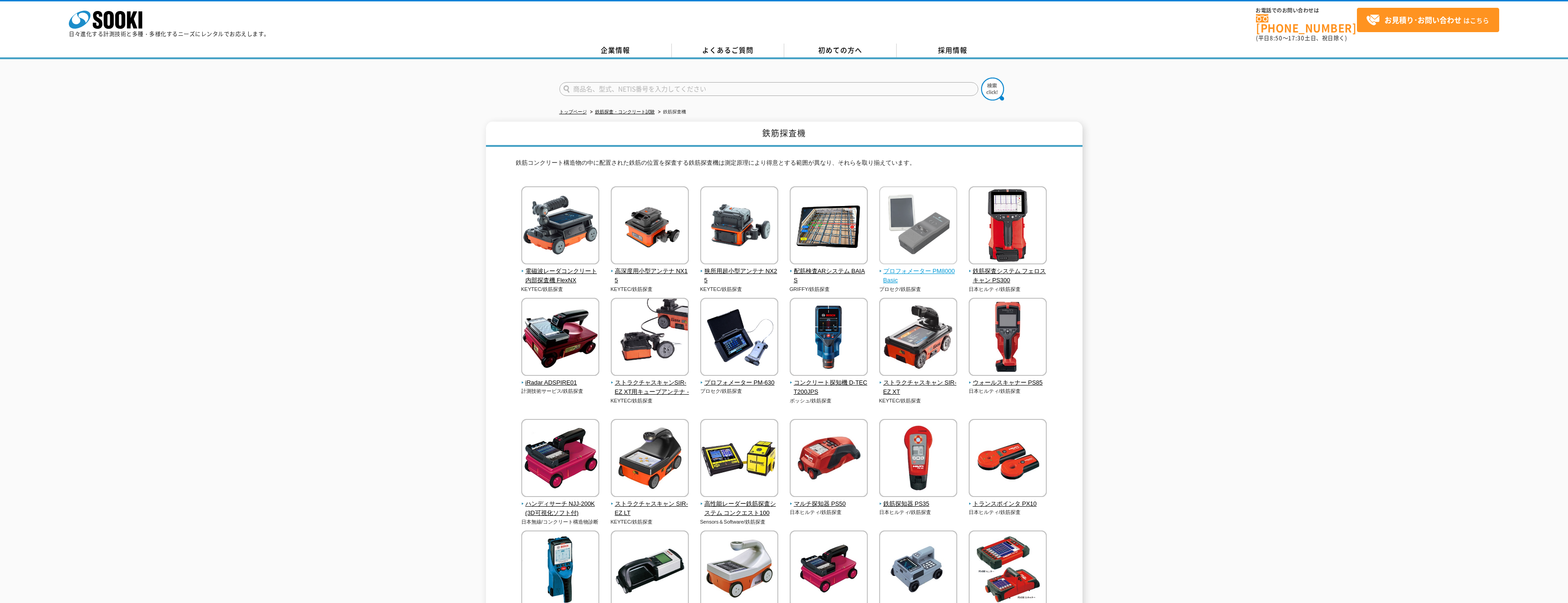
click at [901, 229] on img at bounding box center [918, 226] width 78 height 80
click at [931, 243] on img at bounding box center [918, 226] width 78 height 80
click at [1011, 229] on img at bounding box center [1007, 226] width 78 height 80
click at [937, 234] on img at bounding box center [918, 226] width 78 height 80
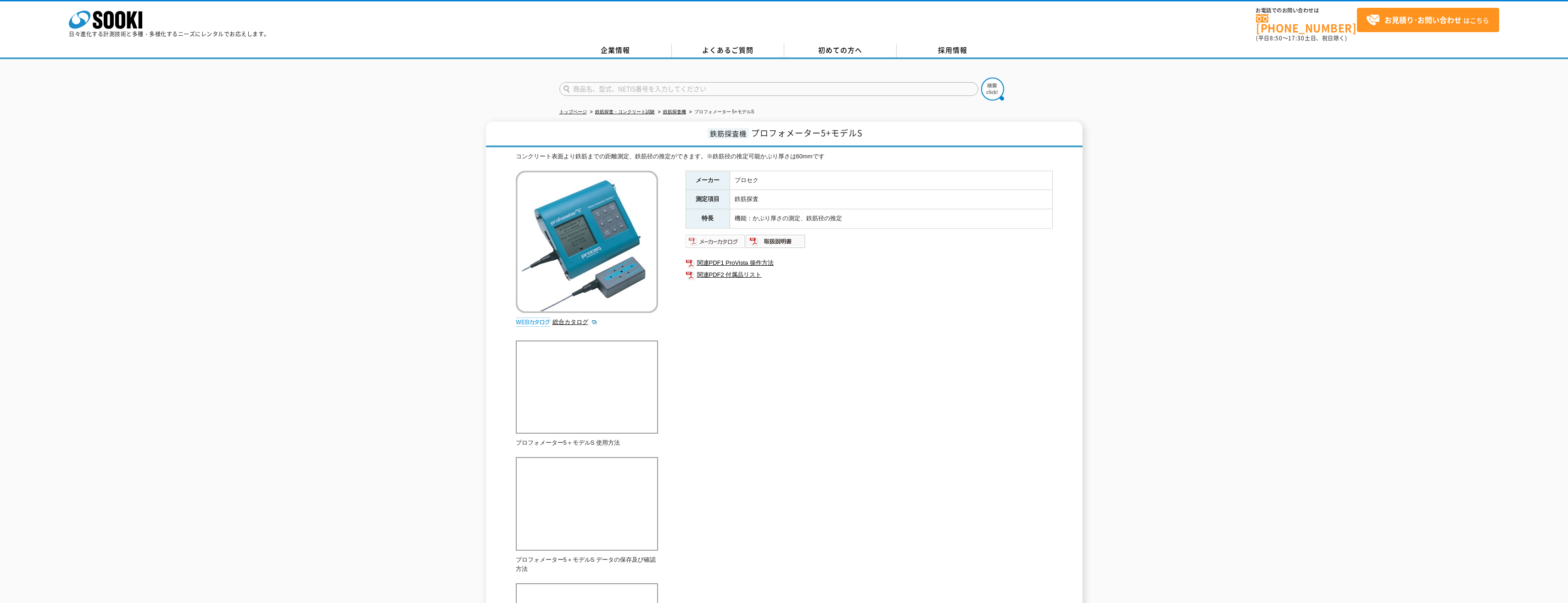
click at [705, 240] on img at bounding box center [716, 241] width 60 height 15
click at [771, 235] on img at bounding box center [776, 241] width 60 height 15
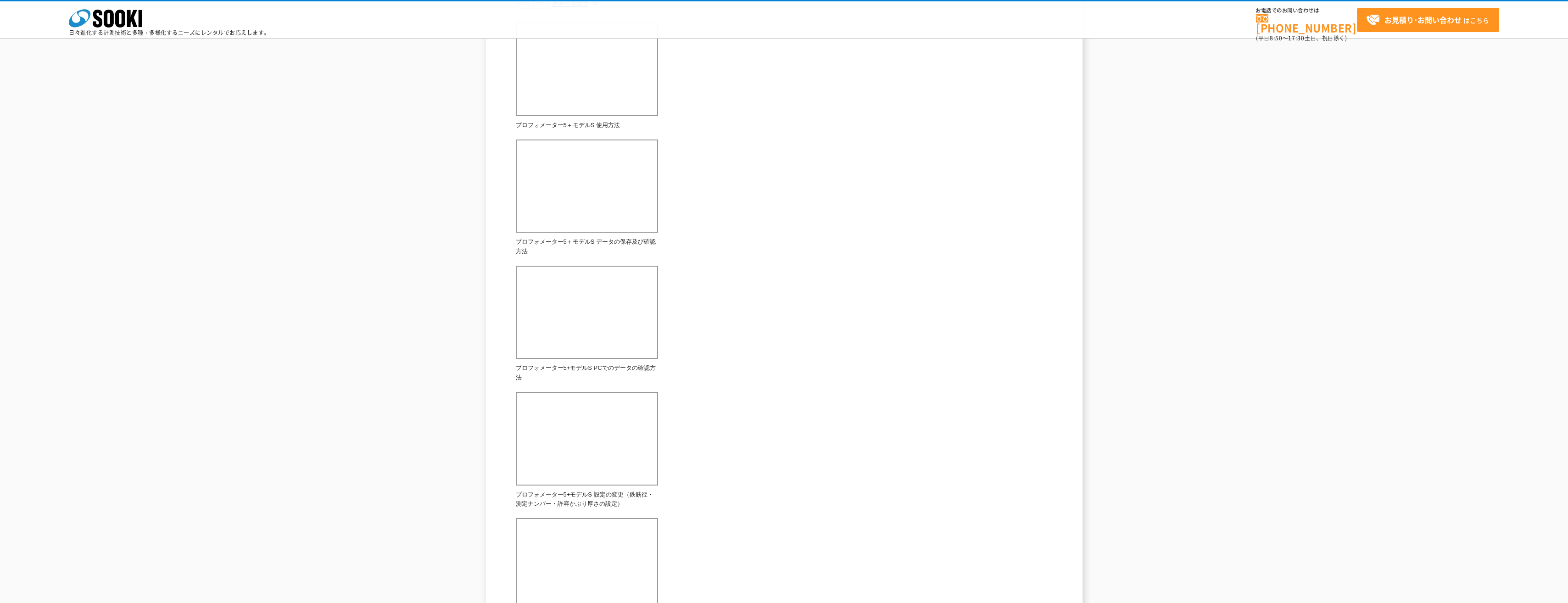
scroll to position [438, 0]
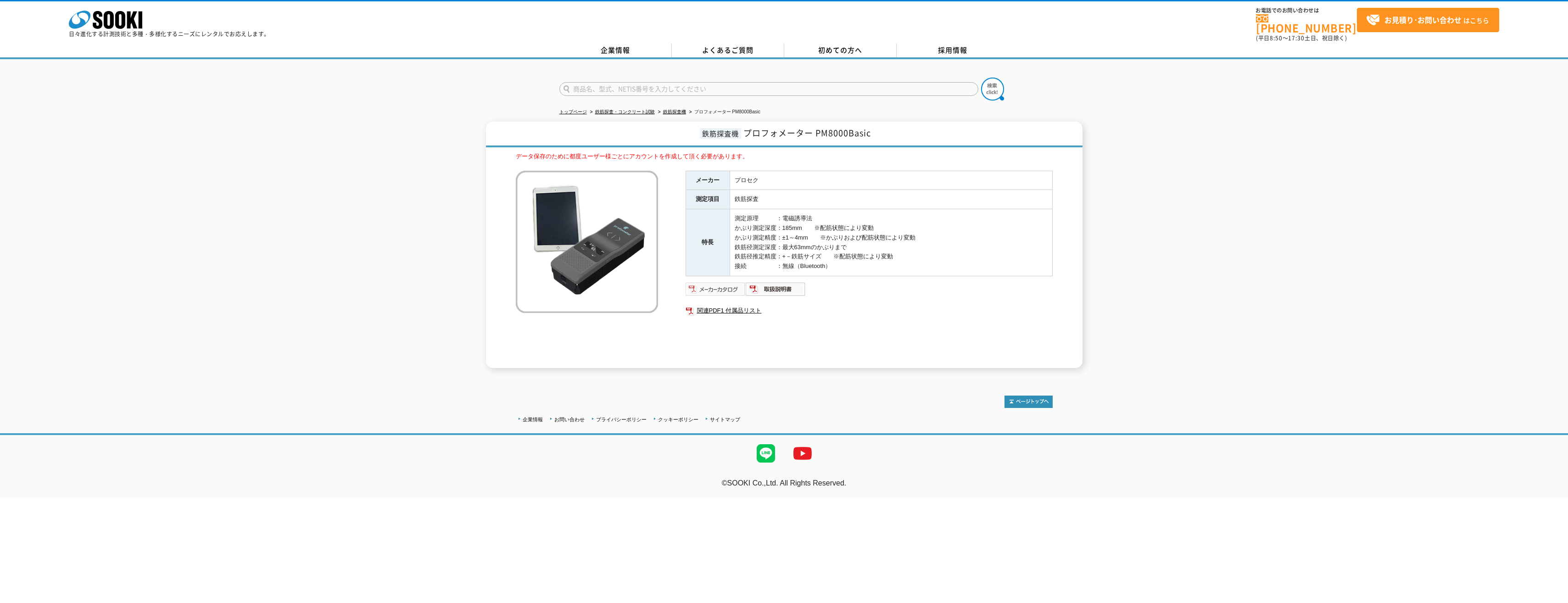
click at [715, 285] on img at bounding box center [716, 289] width 60 height 15
click at [782, 282] on img at bounding box center [776, 289] width 60 height 15
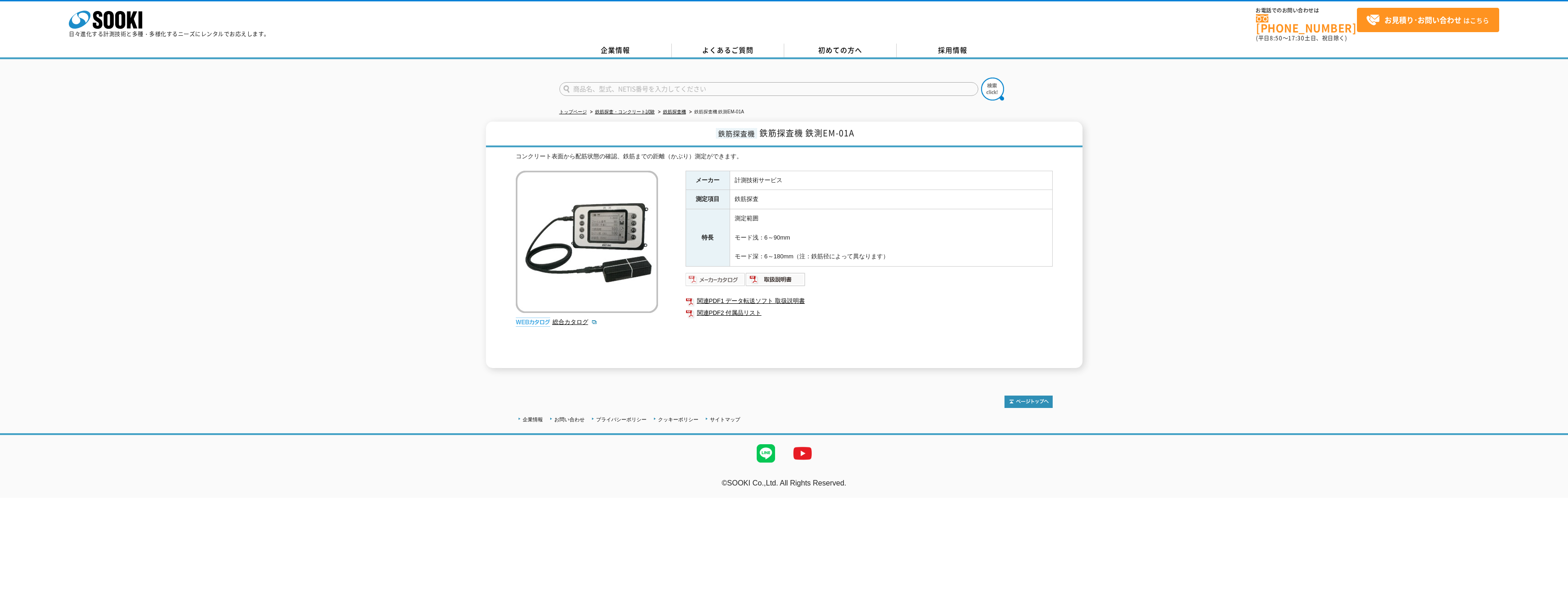
click at [715, 274] on img at bounding box center [716, 279] width 60 height 15
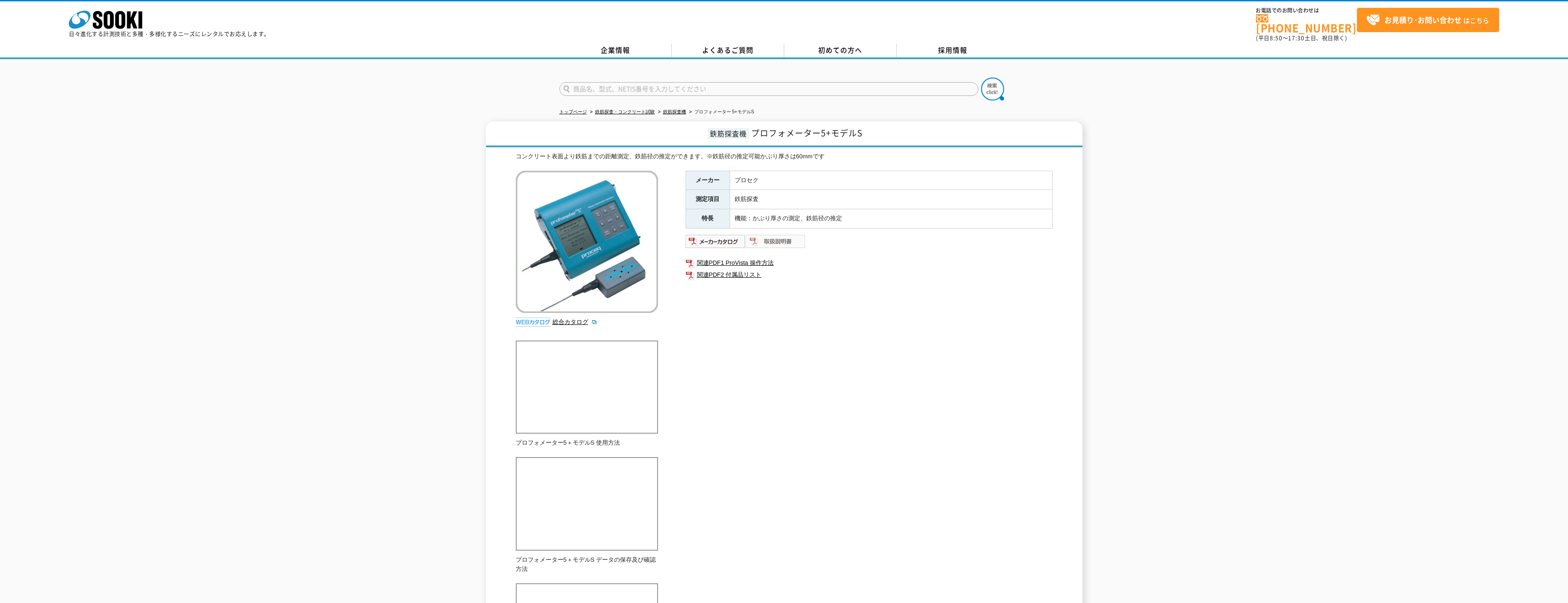
click at [767, 237] on img at bounding box center [776, 241] width 60 height 15
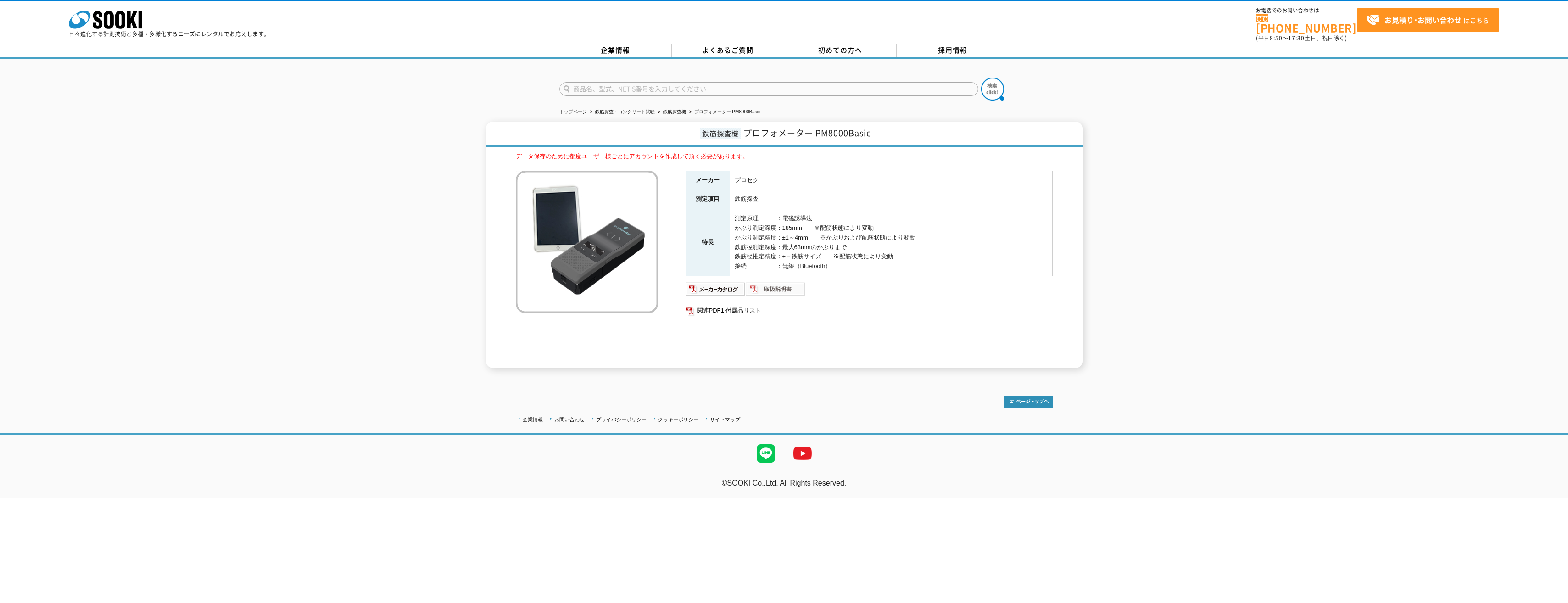
click at [778, 284] on img at bounding box center [776, 289] width 60 height 15
click at [727, 285] on img at bounding box center [716, 289] width 60 height 15
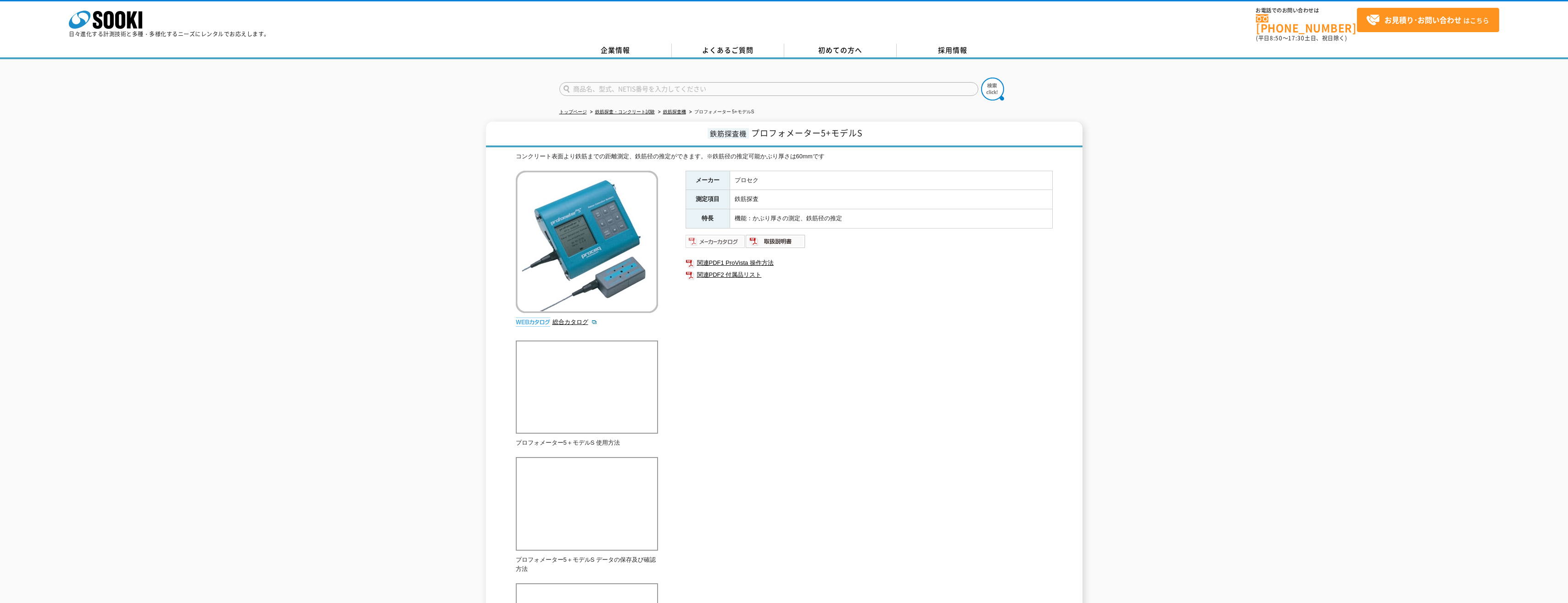
click at [738, 234] on img at bounding box center [716, 241] width 60 height 15
